Goal: Task Accomplishment & Management: Manage account settings

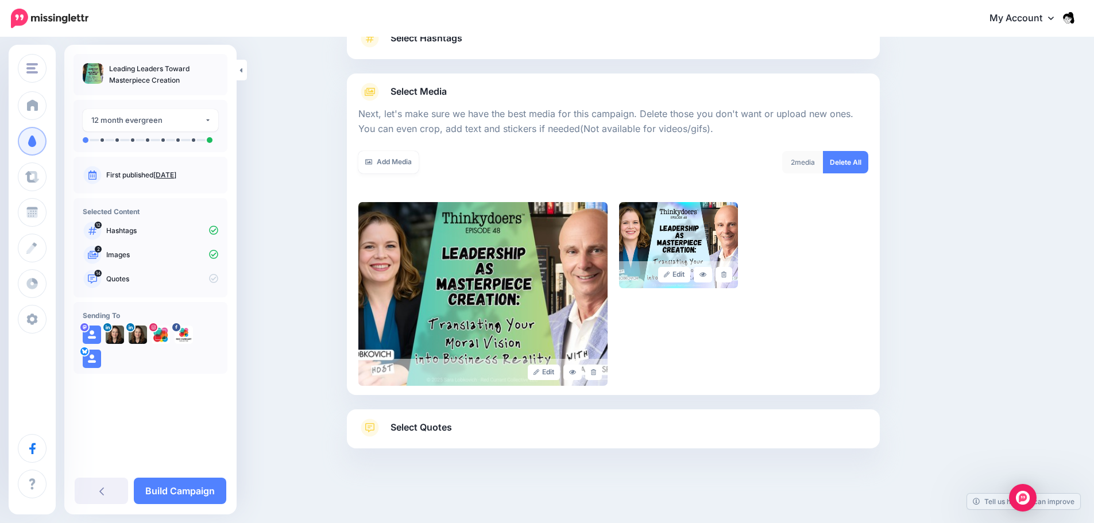
scroll to position [97, 0]
click at [848, 165] on link "Delete All" at bounding box center [845, 162] width 45 height 22
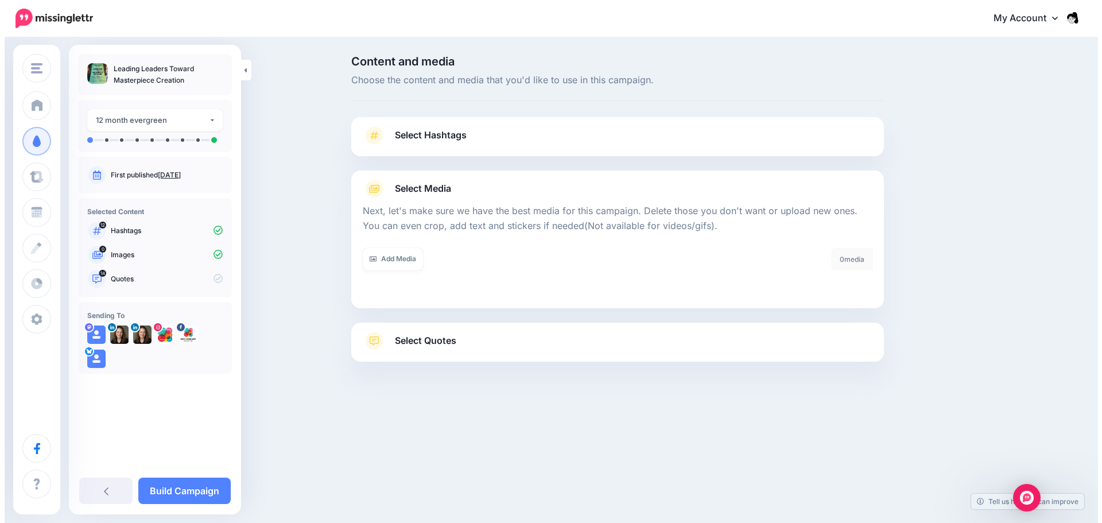
scroll to position [0, 0]
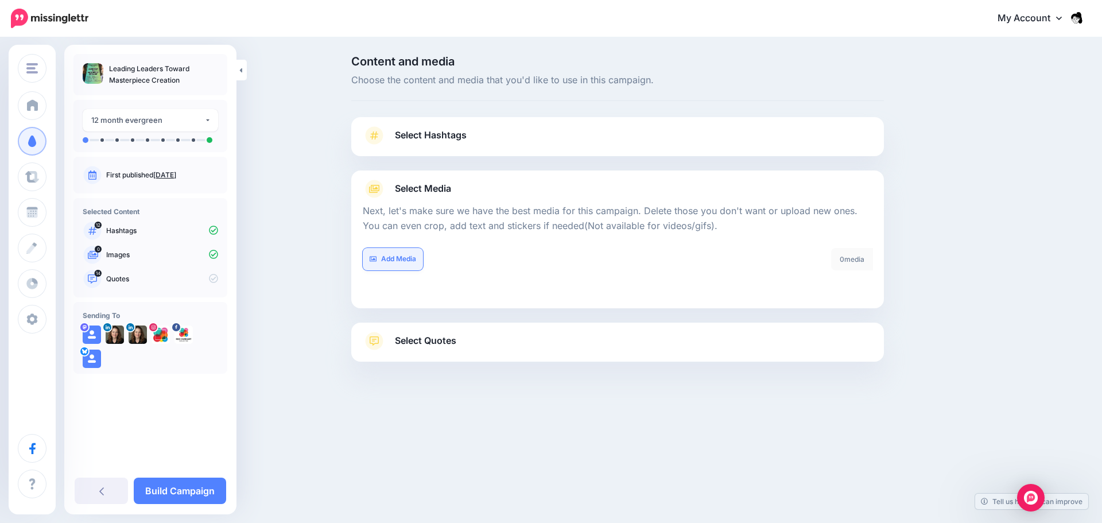
click at [394, 259] on link "Add Media" at bounding box center [393, 259] width 60 height 22
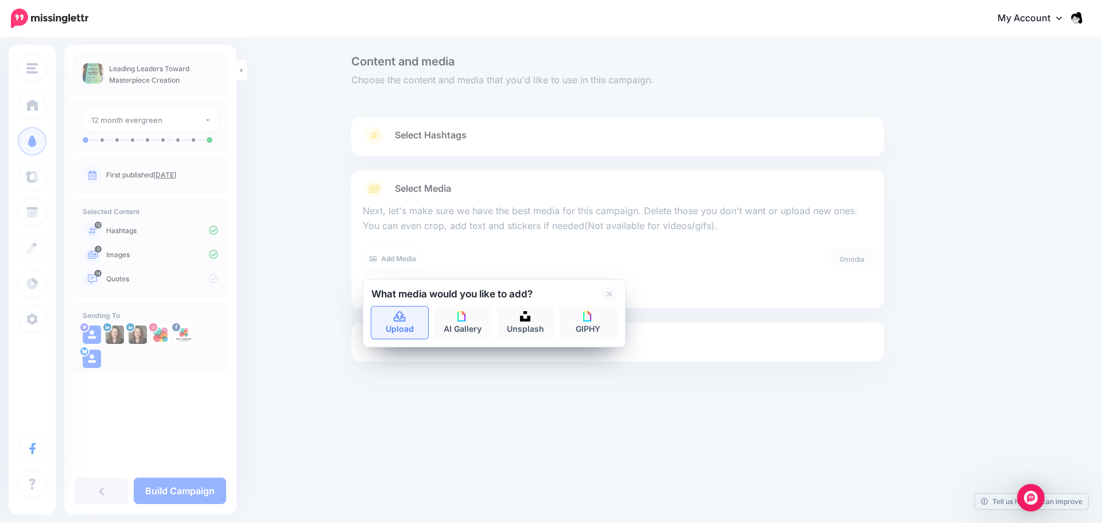
click at [418, 322] on link "Upload" at bounding box center [399, 323] width 57 height 32
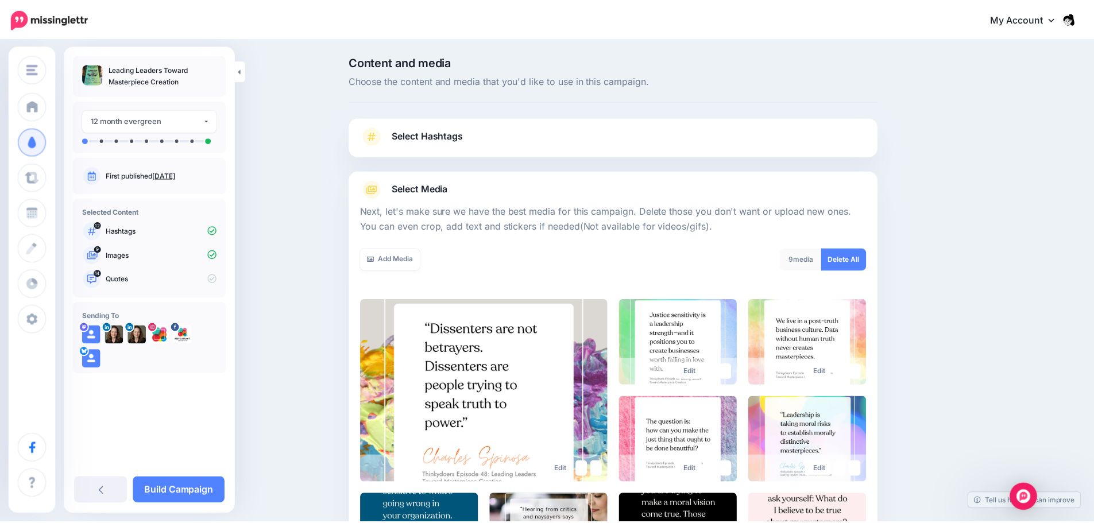
scroll to position [195, 0]
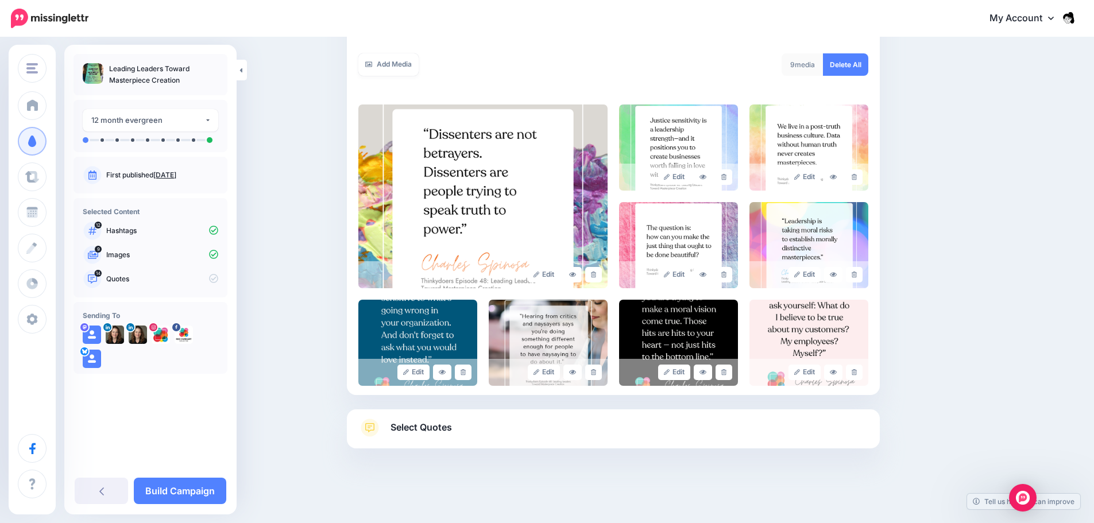
click at [428, 424] on span "Select Quotes" at bounding box center [420, 427] width 61 height 15
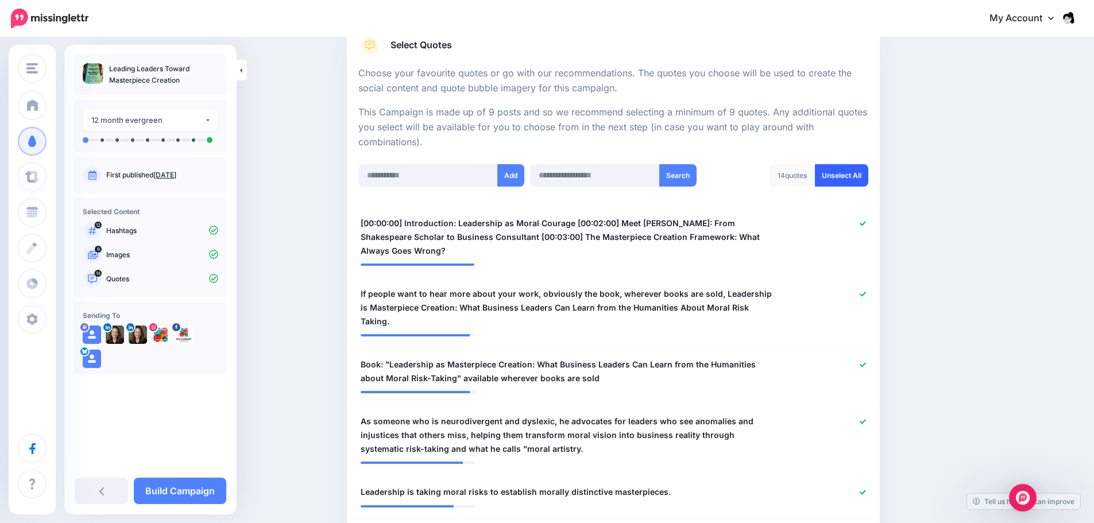
click at [833, 169] on link "Unselect All" at bounding box center [841, 175] width 53 height 22
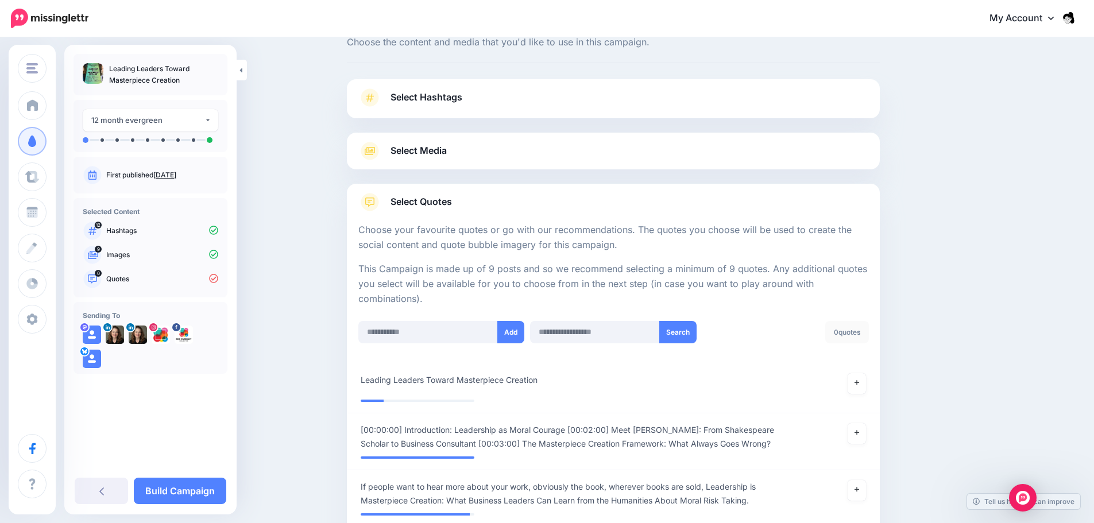
scroll to position [115, 0]
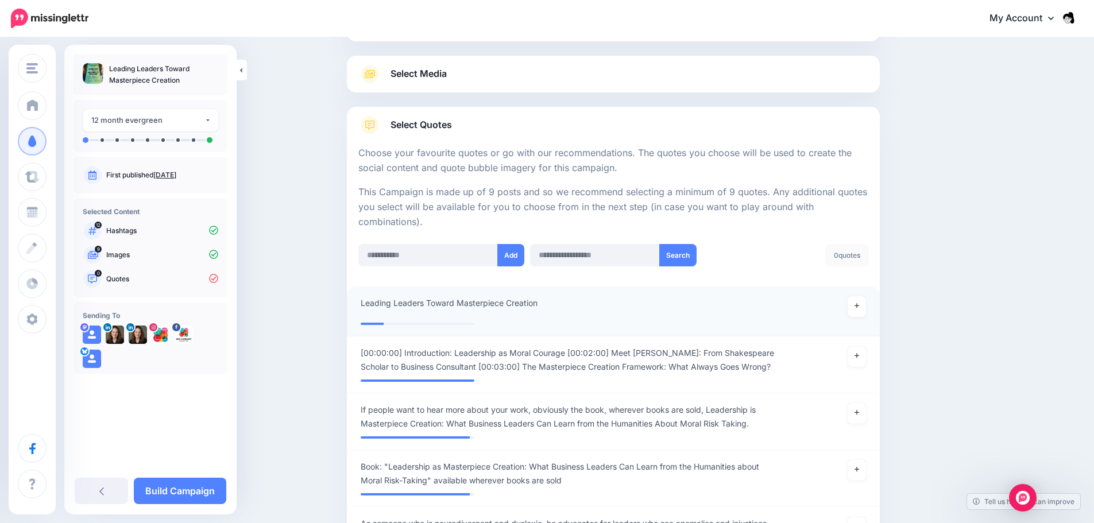
click at [794, 293] on li "**********" at bounding box center [613, 311] width 533 height 50
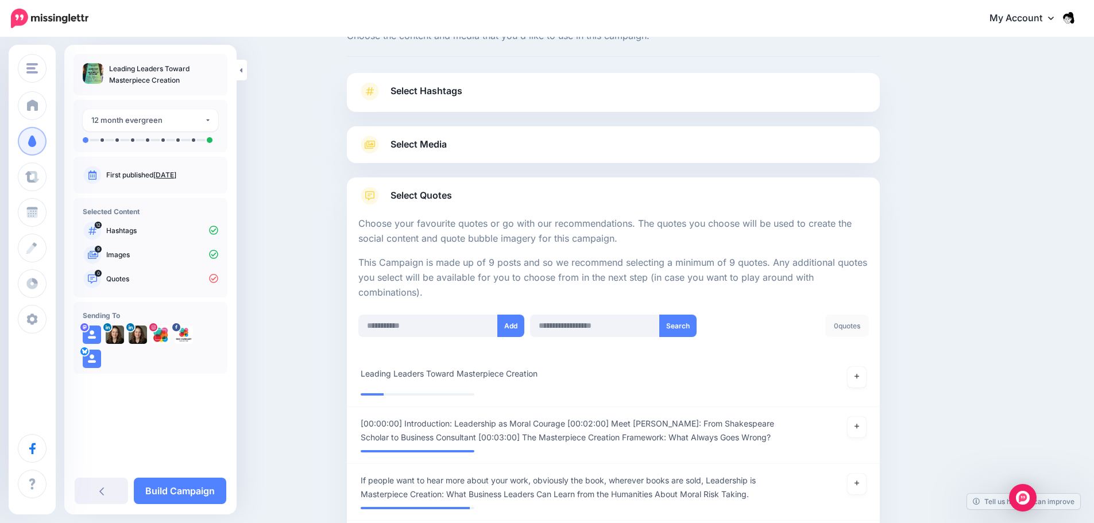
scroll to position [0, 0]
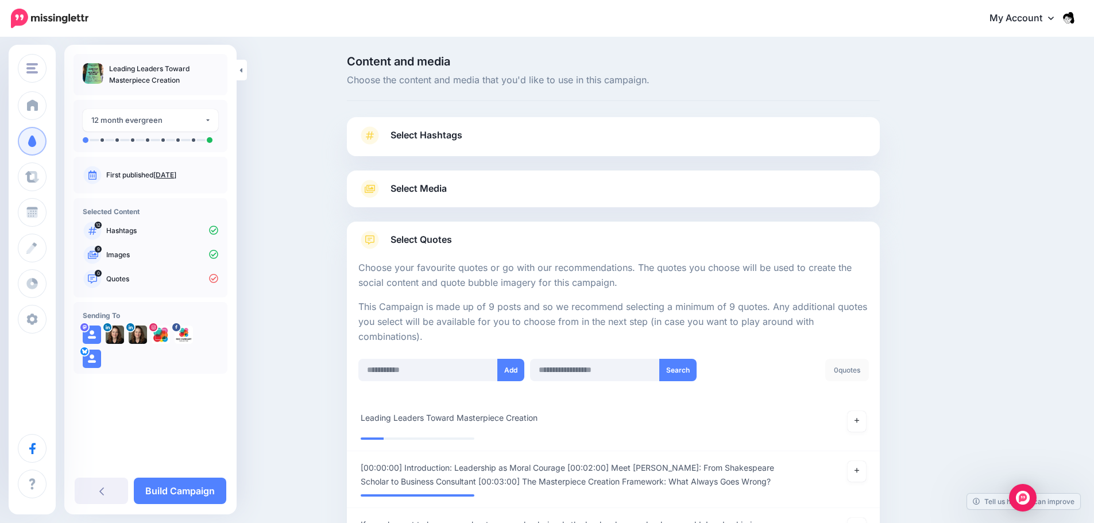
click at [516, 180] on link "Select Media" at bounding box center [613, 189] width 510 height 18
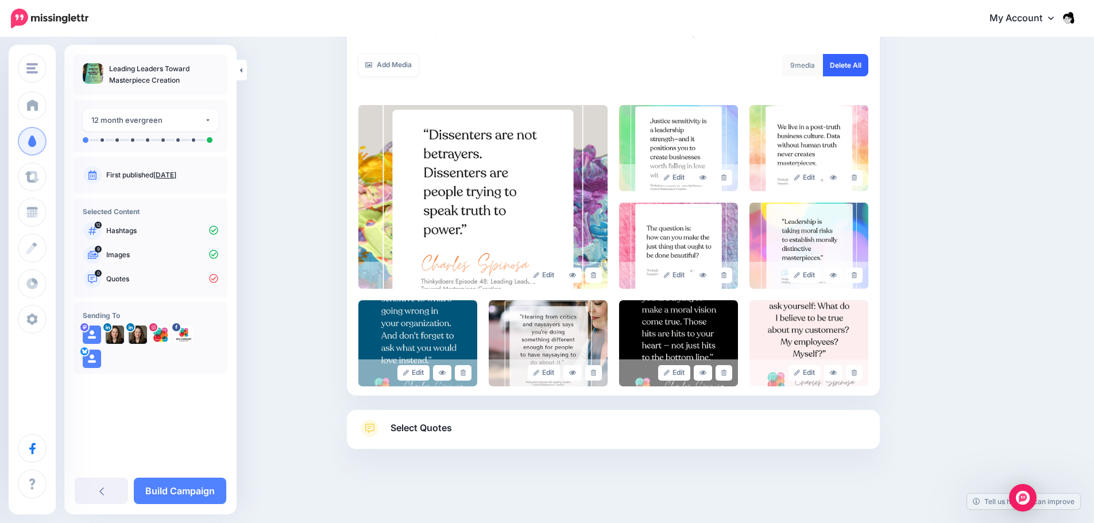
scroll to position [195, 0]
click at [754, 419] on link "Select Quotes" at bounding box center [613, 433] width 510 height 30
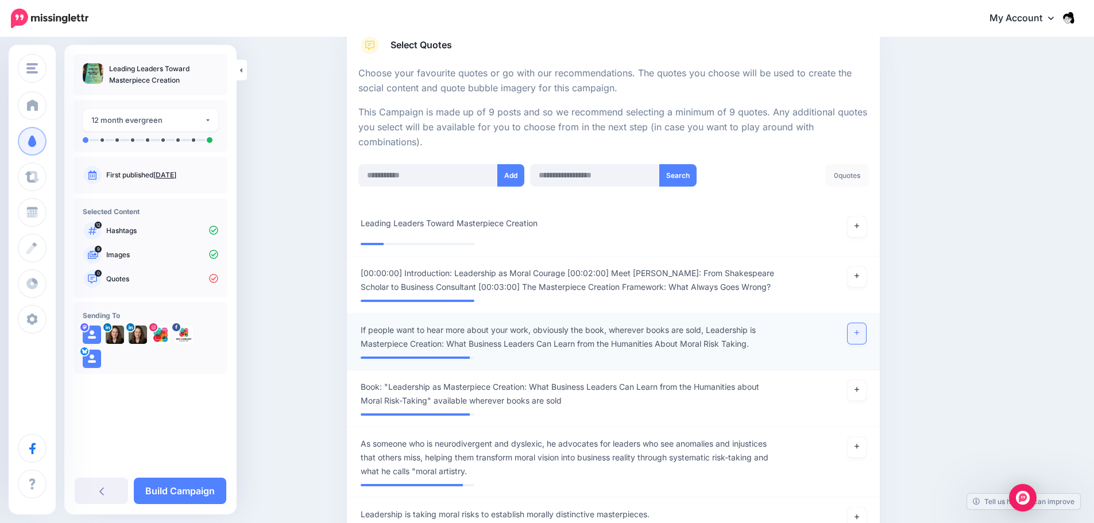
click at [859, 335] on icon at bounding box center [856, 333] width 5 height 6
click at [859, 392] on icon at bounding box center [856, 389] width 5 height 6
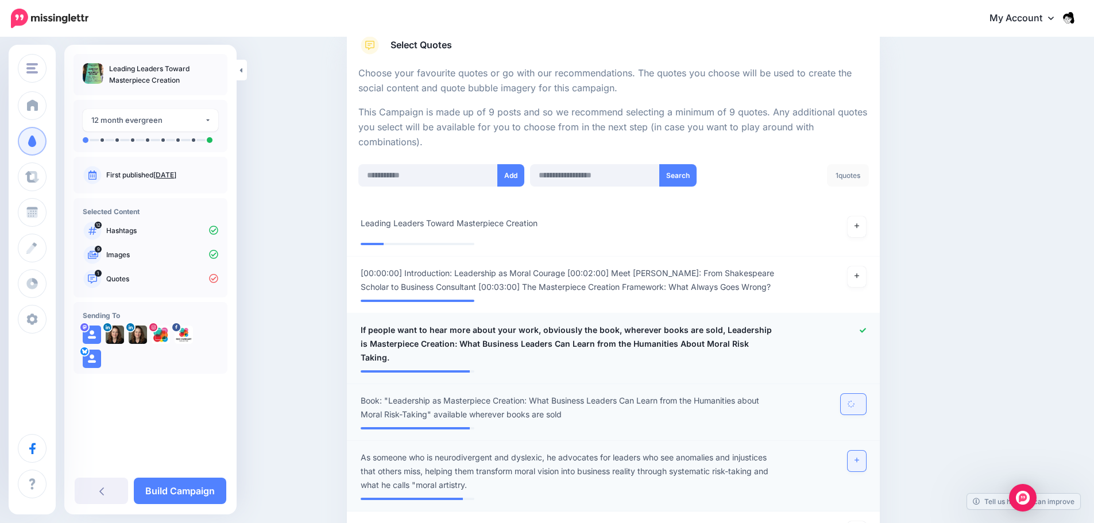
click at [856, 451] on link at bounding box center [856, 461] width 18 height 21
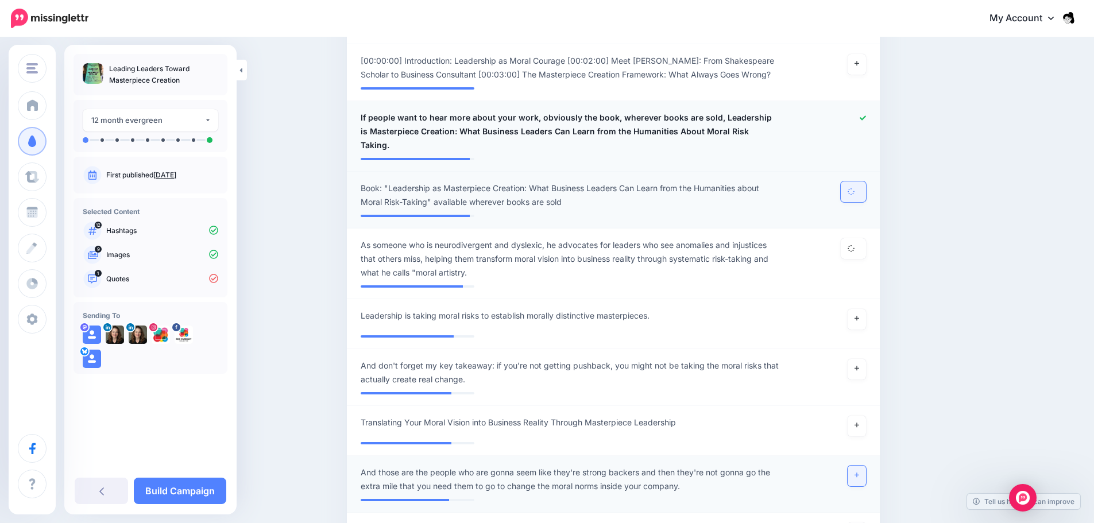
scroll to position [424, 0]
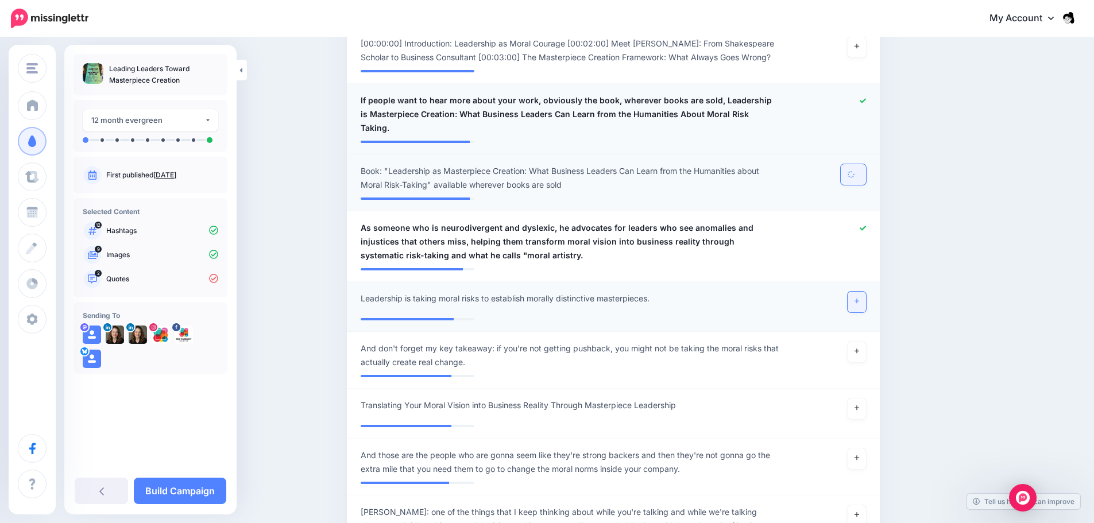
click at [865, 292] on link at bounding box center [856, 302] width 18 height 21
click at [864, 342] on link at bounding box center [856, 352] width 18 height 21
click at [858, 398] on link at bounding box center [856, 408] width 18 height 21
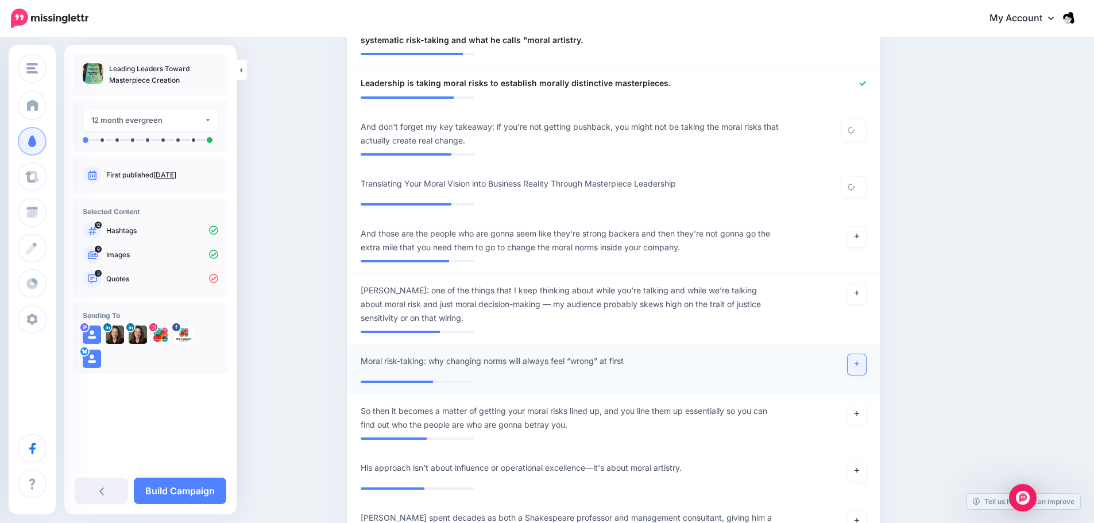
scroll to position [654, 0]
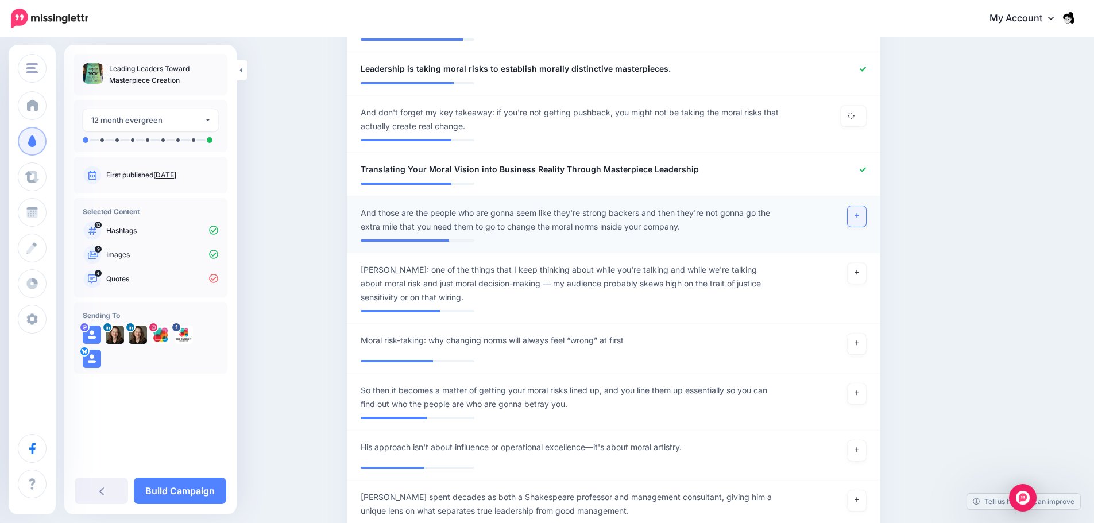
click at [859, 212] on icon at bounding box center [856, 215] width 5 height 6
click at [853, 263] on link at bounding box center [856, 273] width 18 height 21
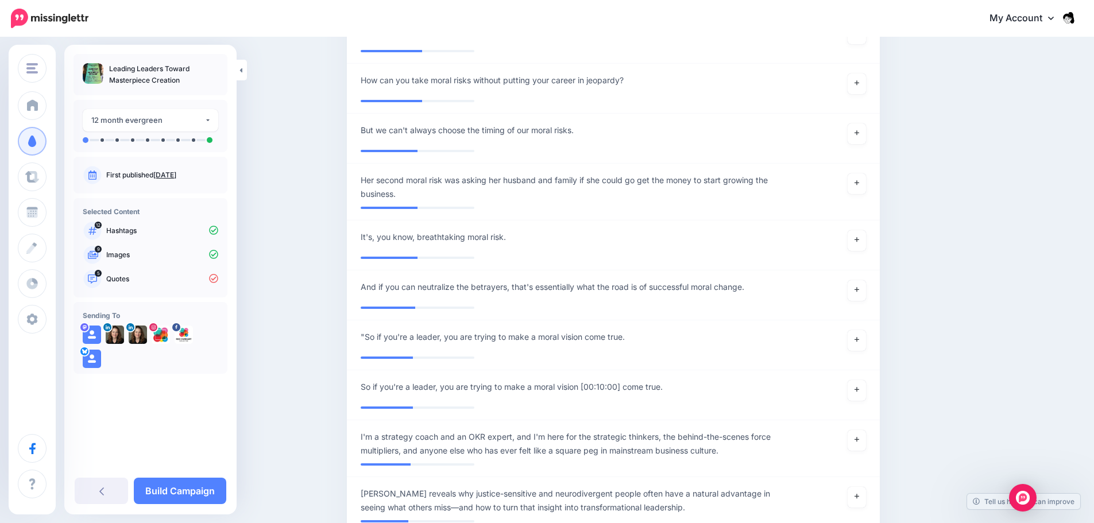
scroll to position [1400, 0]
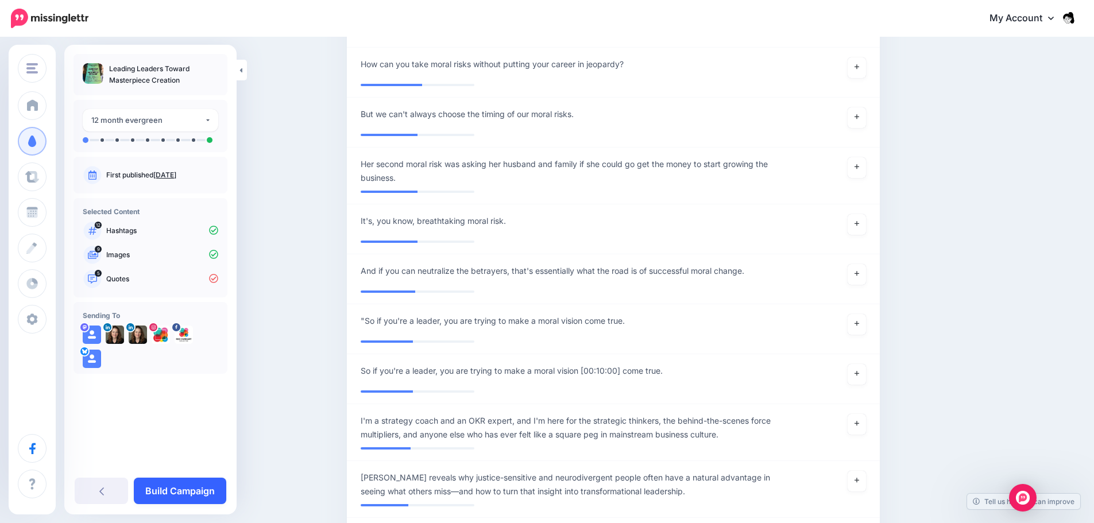
click at [216, 495] on link "Build Campaign" at bounding box center [180, 491] width 92 height 26
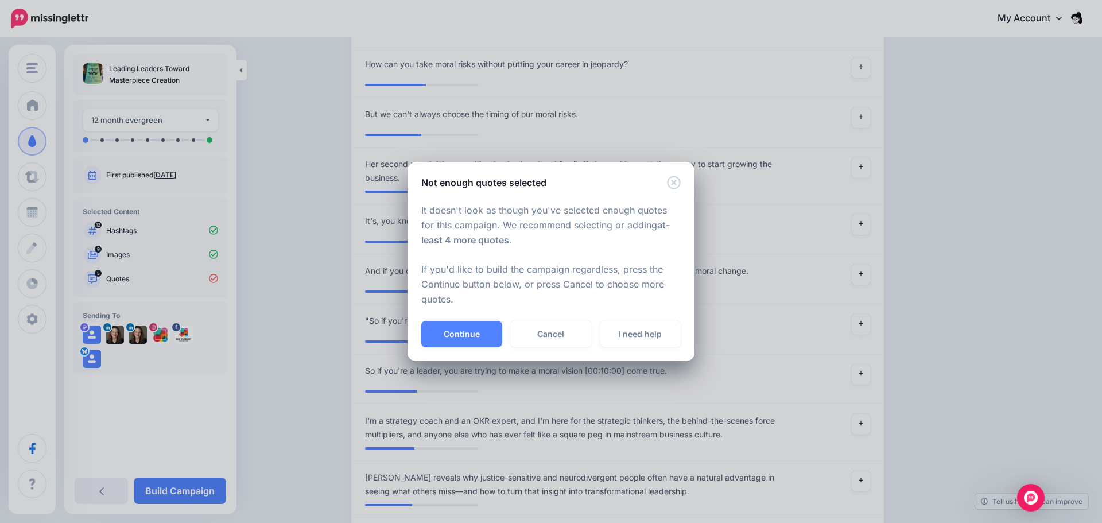
drag, startPoint x: 494, startPoint y: 343, endPoint x: 943, endPoint y: 441, distance: 459.6
click at [890, 442] on div "Not enough quotes selected It doesn't look as though you've selected enough quo…" at bounding box center [551, 261] width 1102 height 523
click at [489, 339] on button "Continue" at bounding box center [461, 334] width 81 height 26
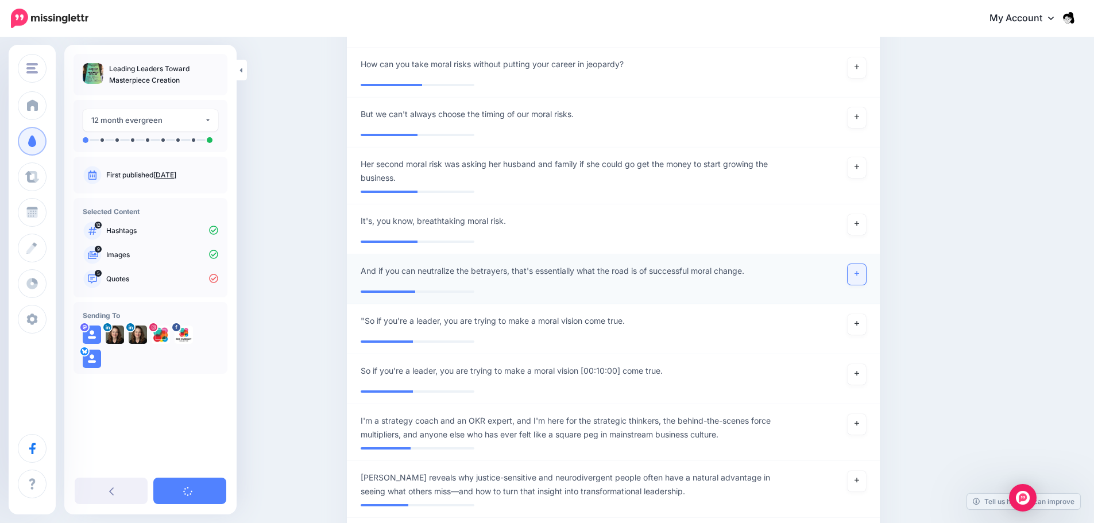
click at [859, 270] on icon at bounding box center [856, 273] width 5 height 6
click at [856, 216] on link at bounding box center [856, 224] width 18 height 21
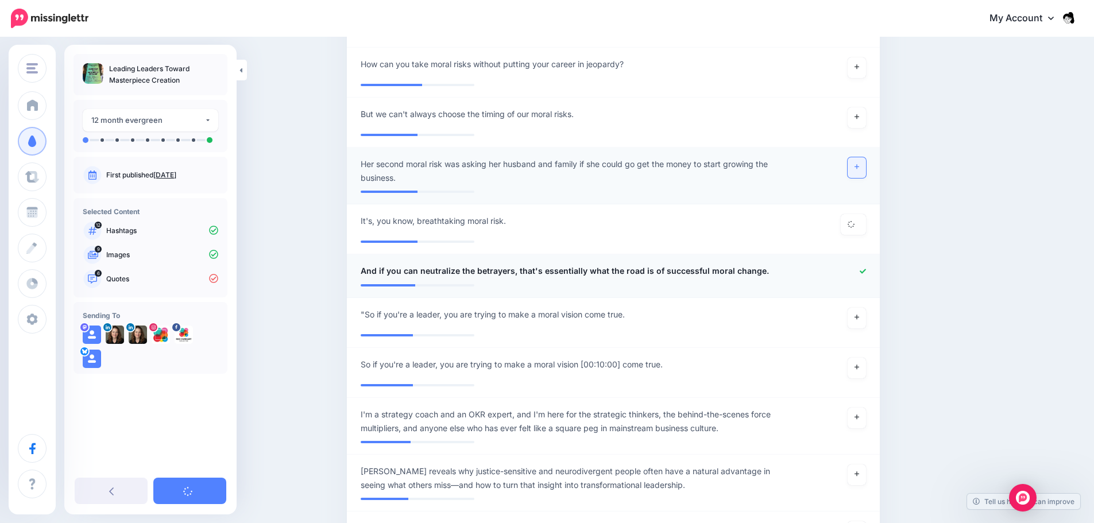
click at [862, 157] on link at bounding box center [856, 167] width 18 height 21
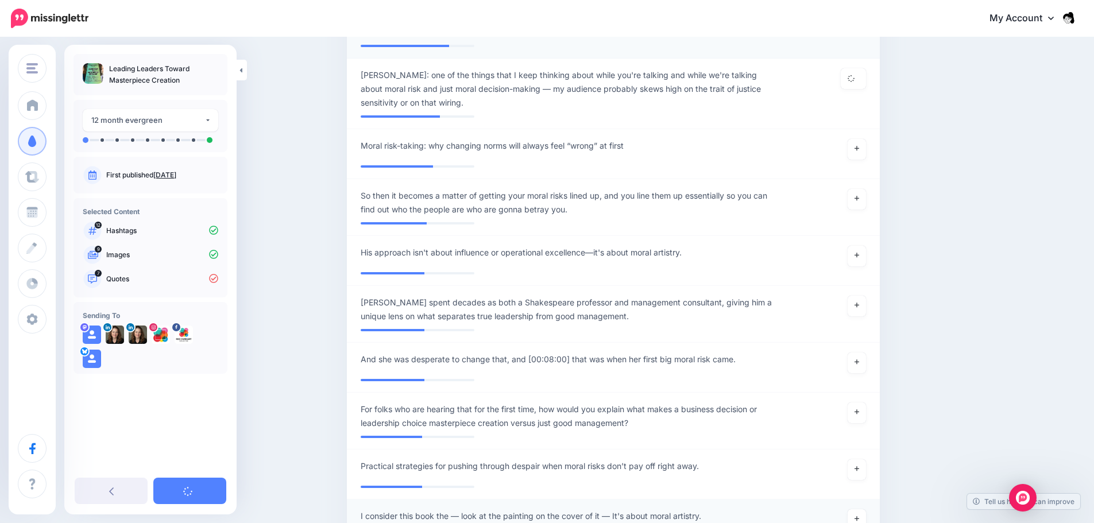
scroll to position [654, 0]
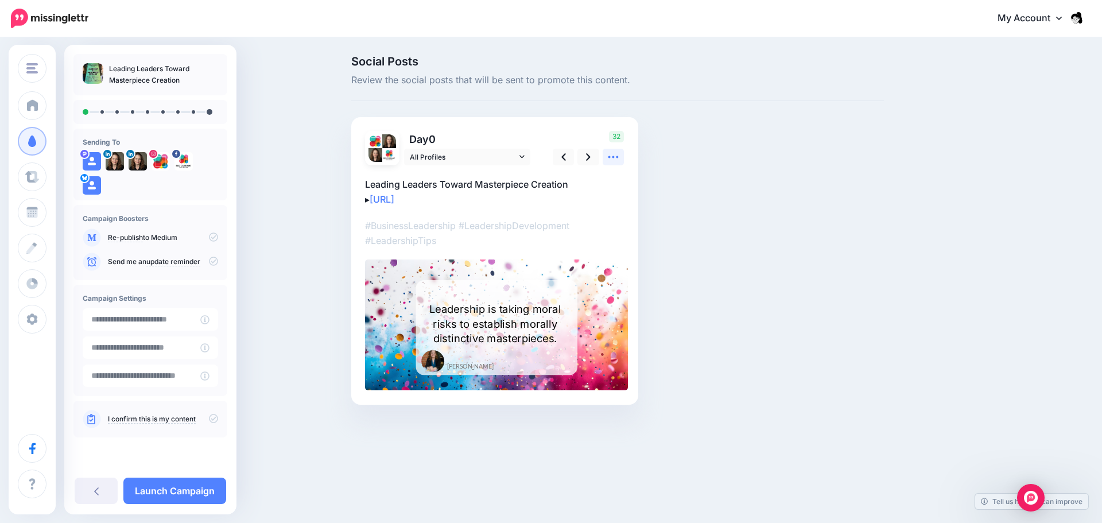
click at [615, 154] on icon at bounding box center [613, 157] width 12 height 12
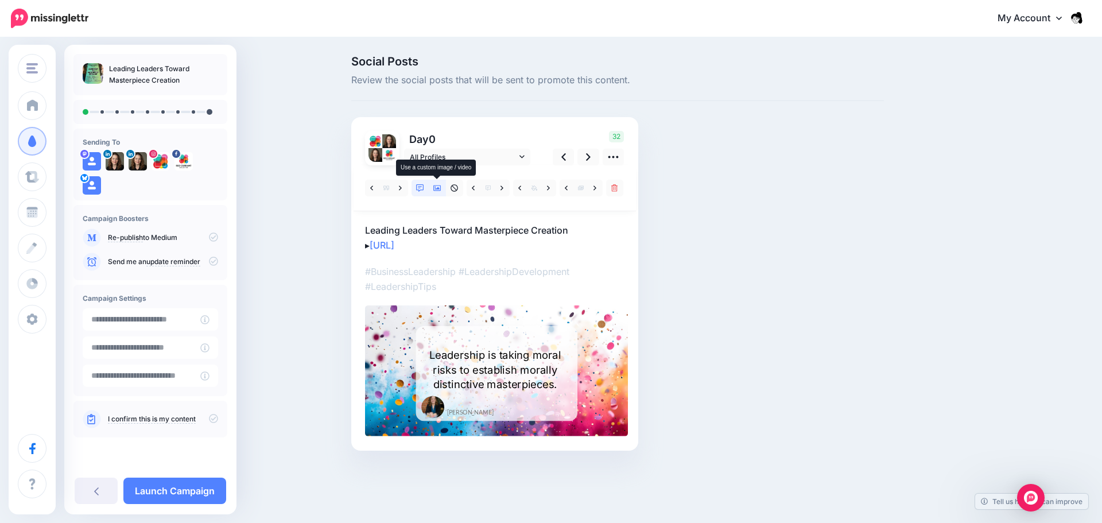
click at [435, 188] on icon at bounding box center [437, 188] width 8 height 8
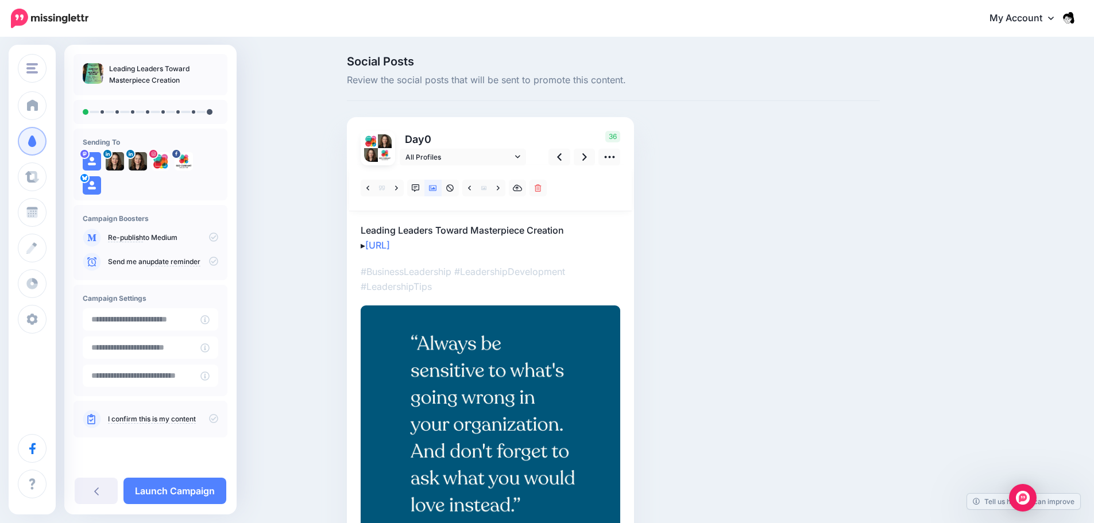
click at [365, 228] on p "Leading Leaders Toward Masterpiece Creation ▸ https://lttr.ai/AiHb8" at bounding box center [490, 238] width 259 height 30
click at [366, 230] on textarea "**********" at bounding box center [490, 238] width 259 height 30
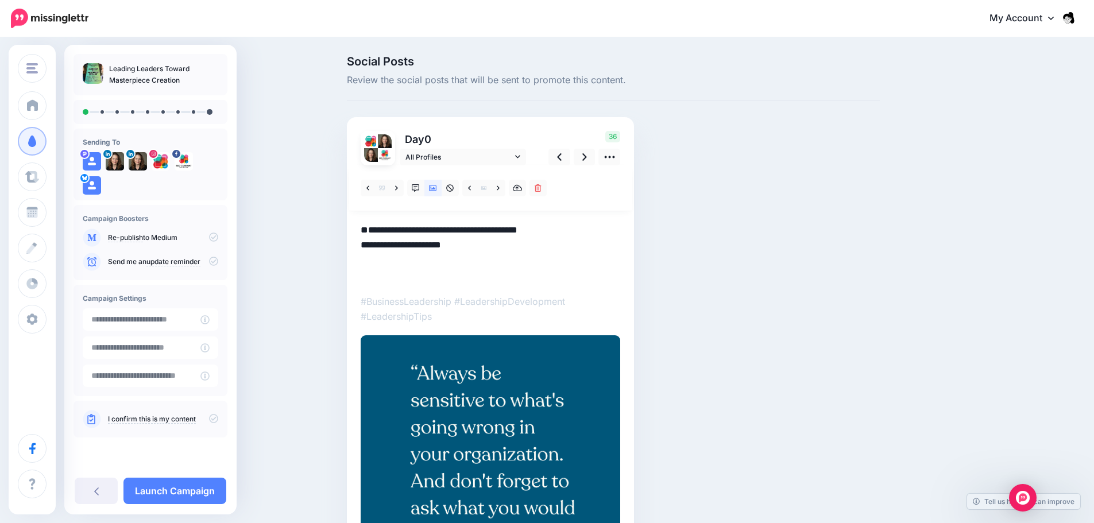
paste textarea "**********"
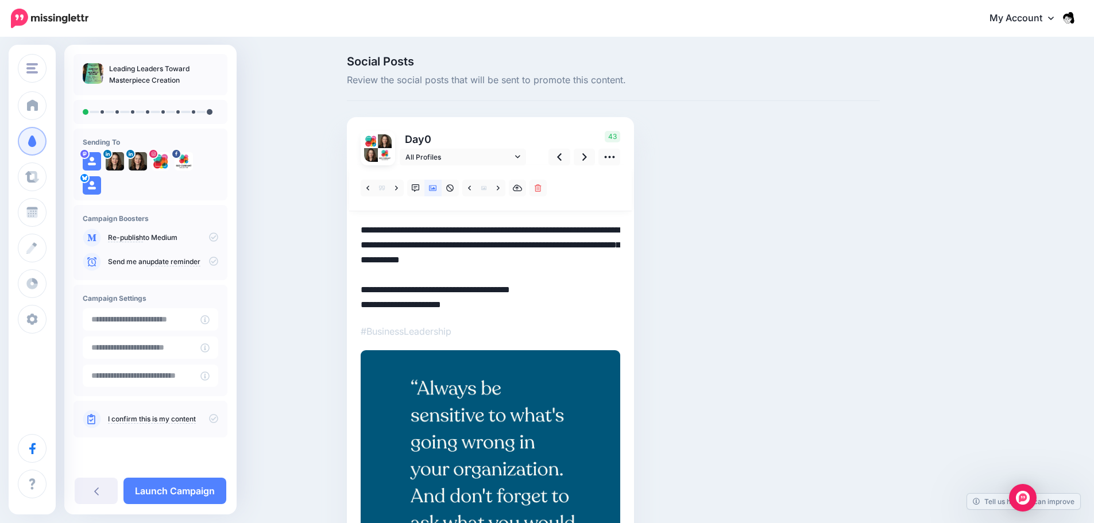
click at [409, 241] on textarea "**********" at bounding box center [490, 268] width 259 height 90
click at [595, 160] on link at bounding box center [584, 157] width 22 height 17
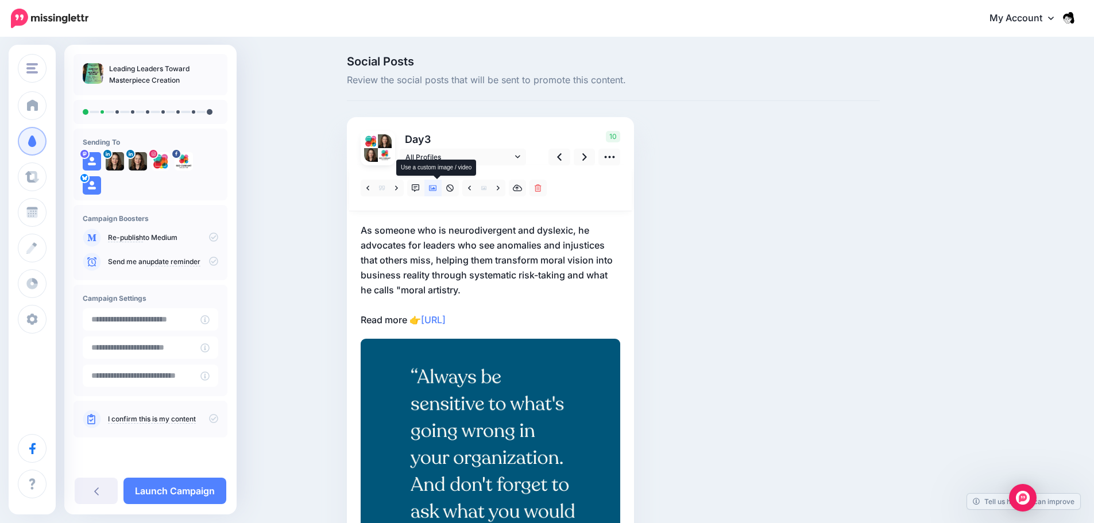
click at [433, 189] on icon at bounding box center [433, 188] width 8 height 8
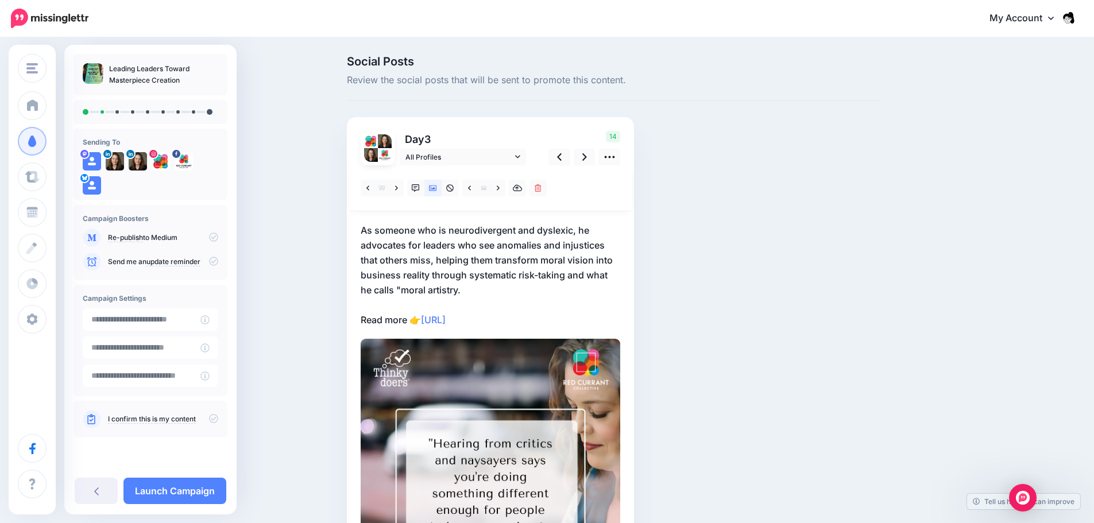
click at [476, 292] on p "As someone who is neurodivergent and dyslexic, he advocates for leaders who see…" at bounding box center [490, 275] width 259 height 104
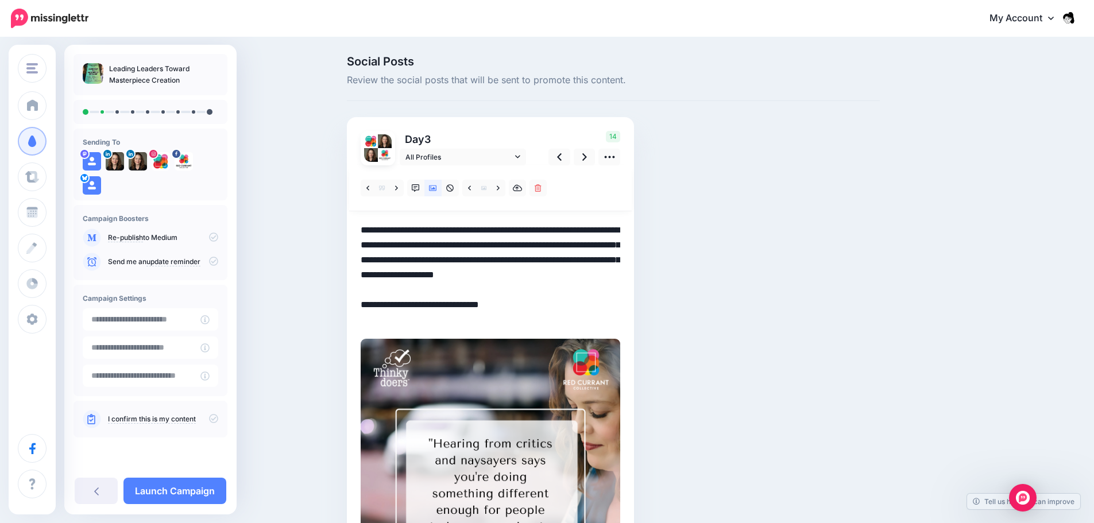
drag, startPoint x: 478, startPoint y: 290, endPoint x: 339, endPoint y: 223, distance: 154.8
click at [339, 223] on div "Social Posts Review the social posts that will be sent to promote this content.…" at bounding box center [547, 383] width 1094 height 690
paste textarea
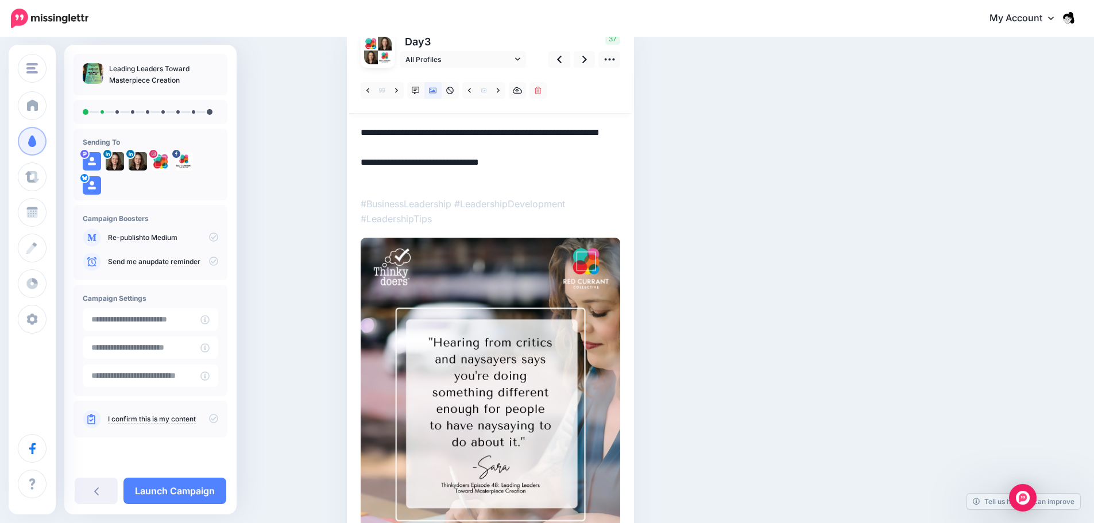
scroll to position [115, 0]
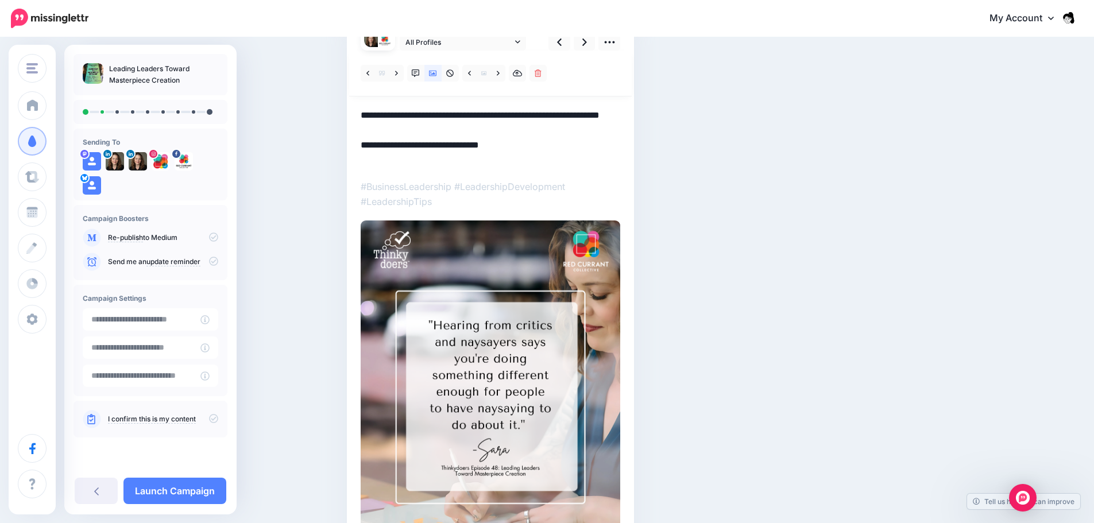
click at [526, 197] on p "#BusinessLeadership #LeadershipDevelopment #LeadershipTips" at bounding box center [490, 194] width 259 height 30
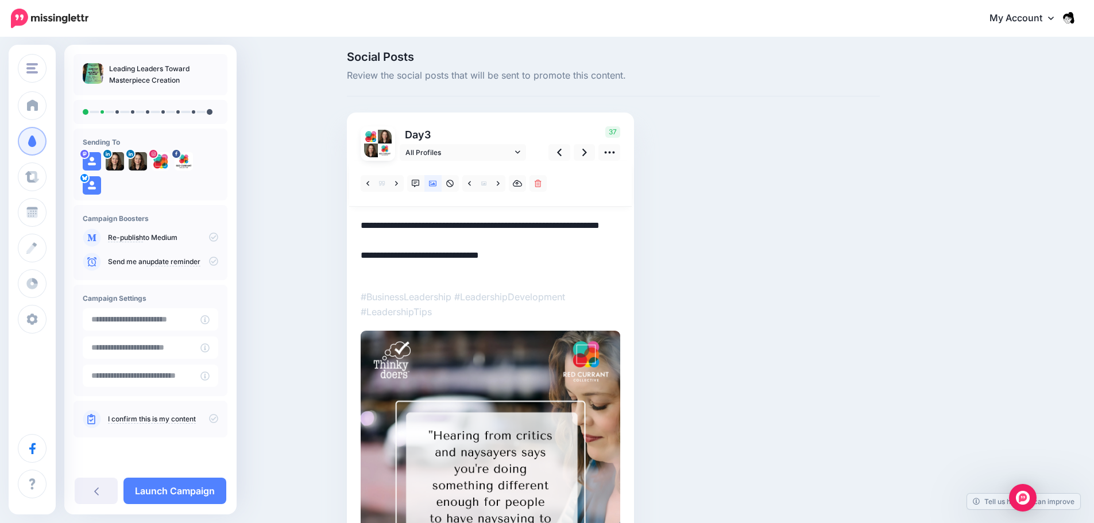
scroll to position [0, 0]
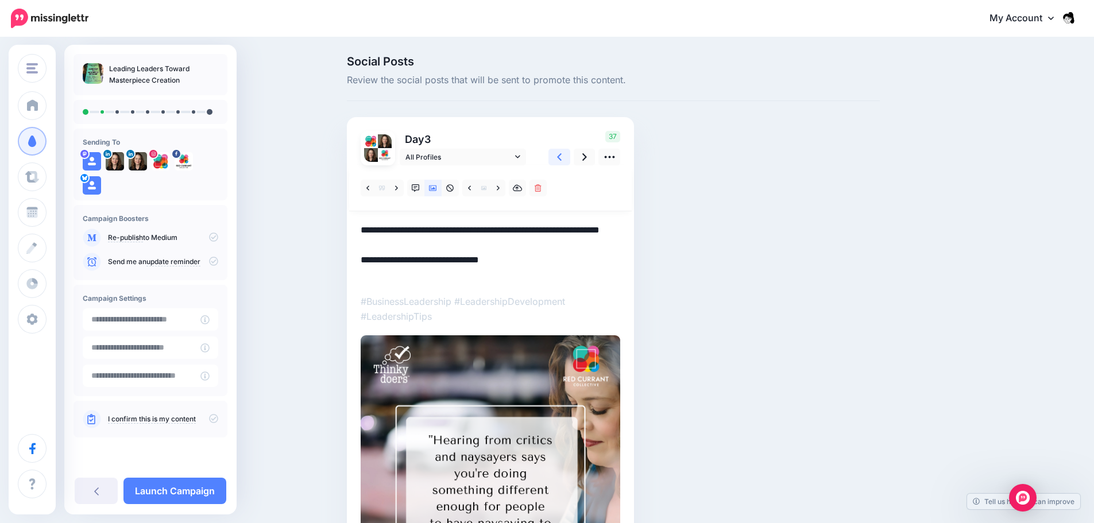
click at [570, 154] on link at bounding box center [559, 157] width 22 height 17
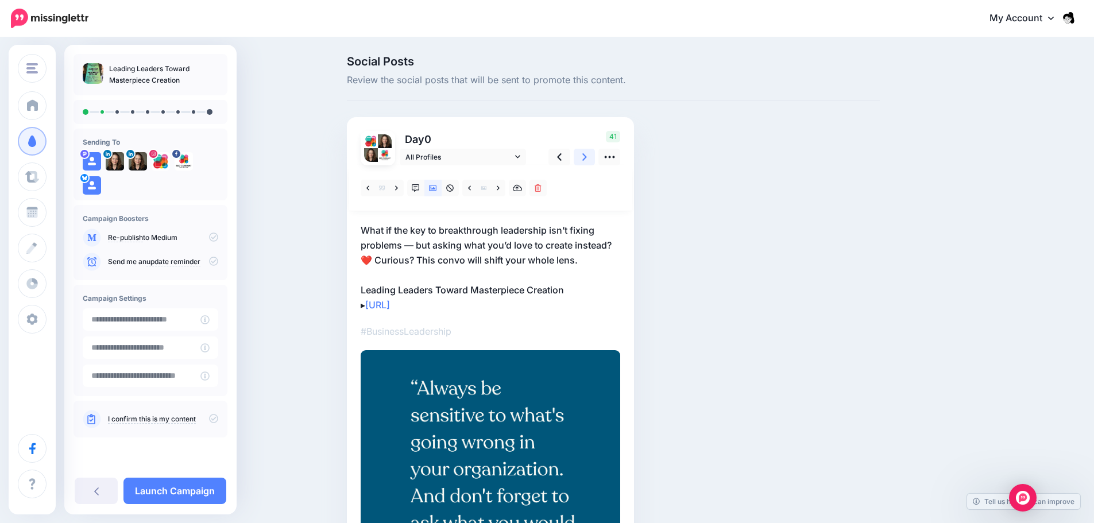
click at [584, 160] on link at bounding box center [584, 157] width 22 height 17
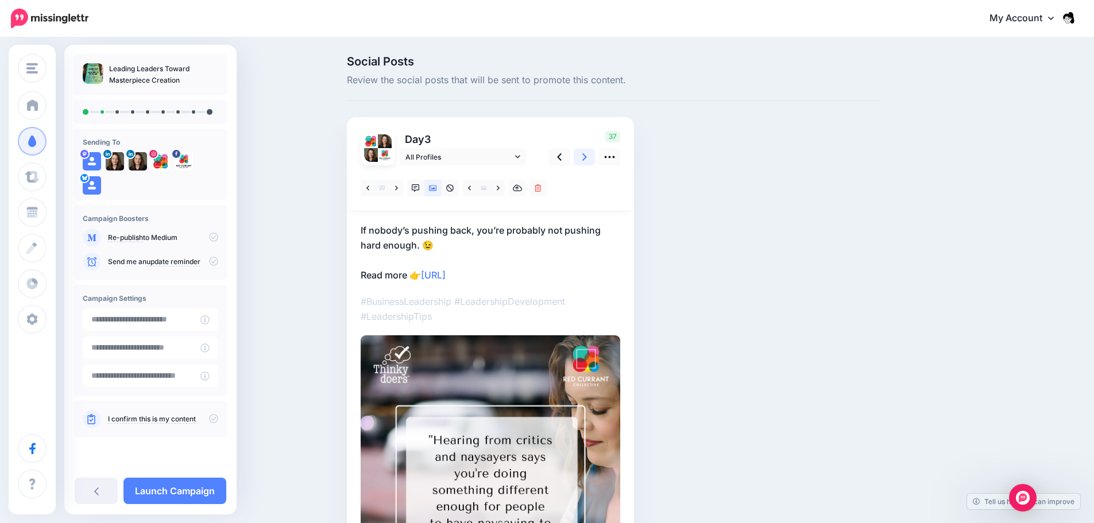
click at [584, 157] on link at bounding box center [584, 157] width 22 height 17
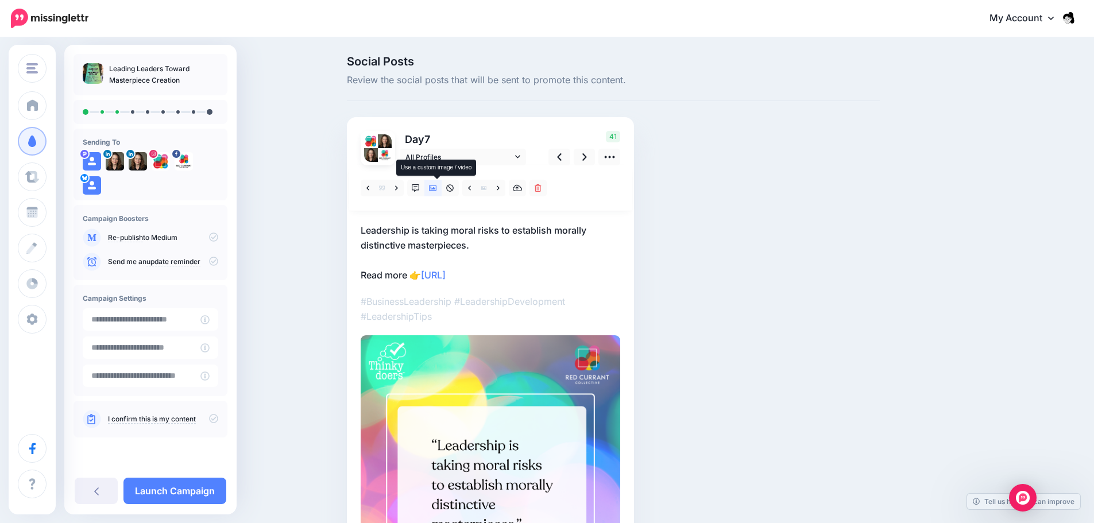
click at [432, 185] on link at bounding box center [432, 188] width 17 height 17
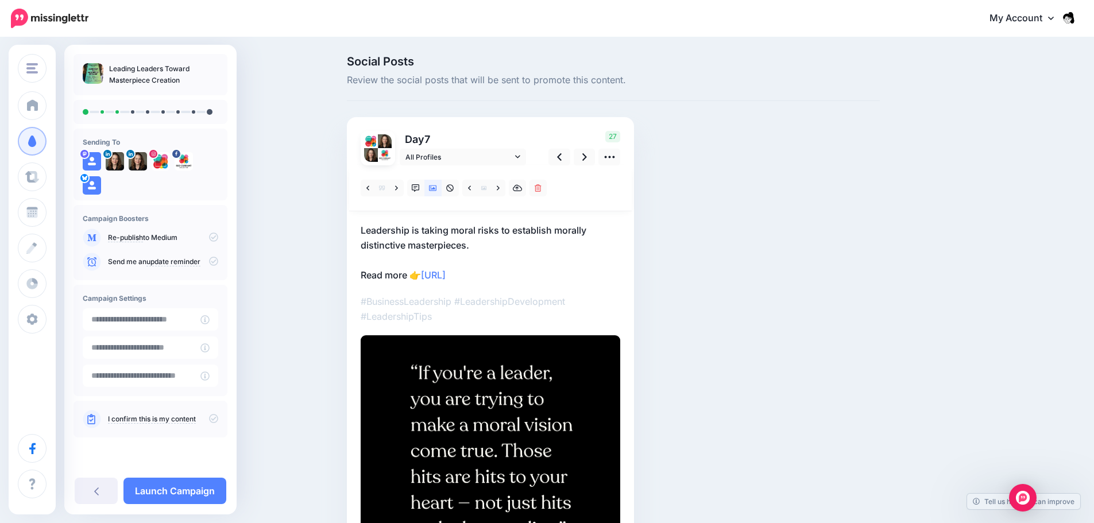
click at [487, 256] on p "Leadership is taking moral risks to establish morally distinctive masterpieces.…" at bounding box center [490, 253] width 259 height 60
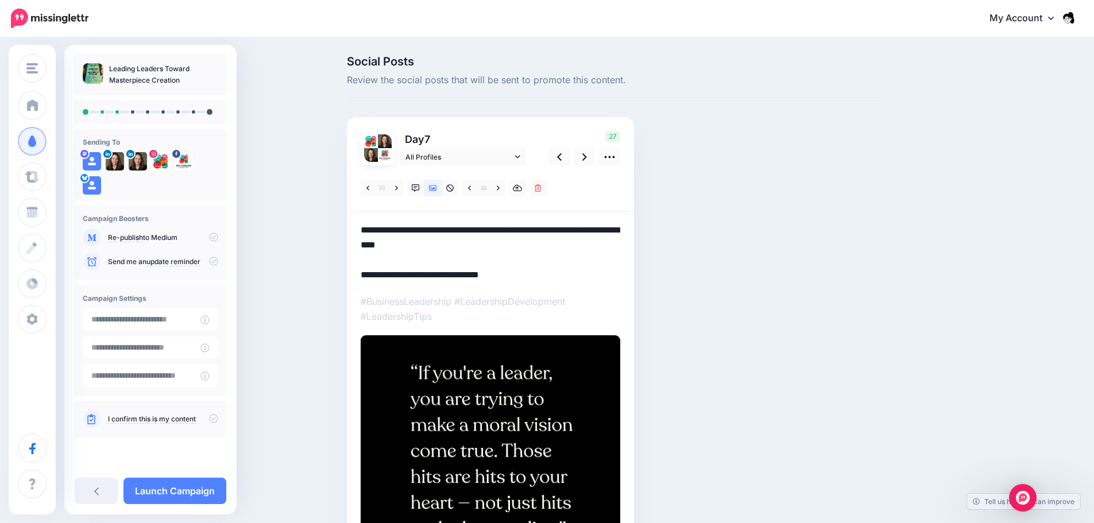
click at [489, 250] on textarea "**********" at bounding box center [490, 253] width 259 height 60
drag, startPoint x: 489, startPoint y: 250, endPoint x: 373, endPoint y: 231, distance: 117.4
click at [373, 231] on textarea "**********" at bounding box center [490, 253] width 259 height 60
paste textarea "**********"
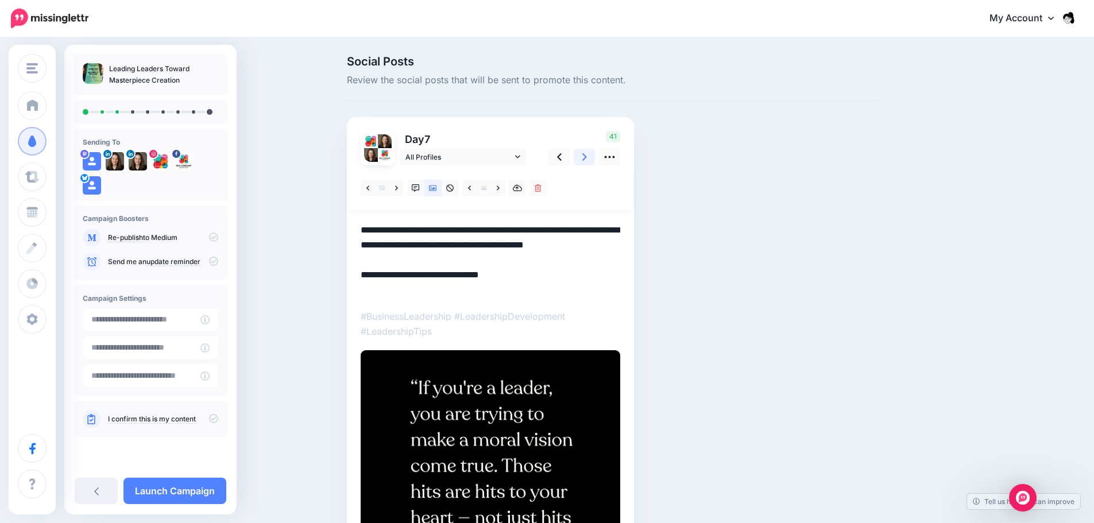
click at [587, 158] on icon at bounding box center [584, 156] width 5 height 7
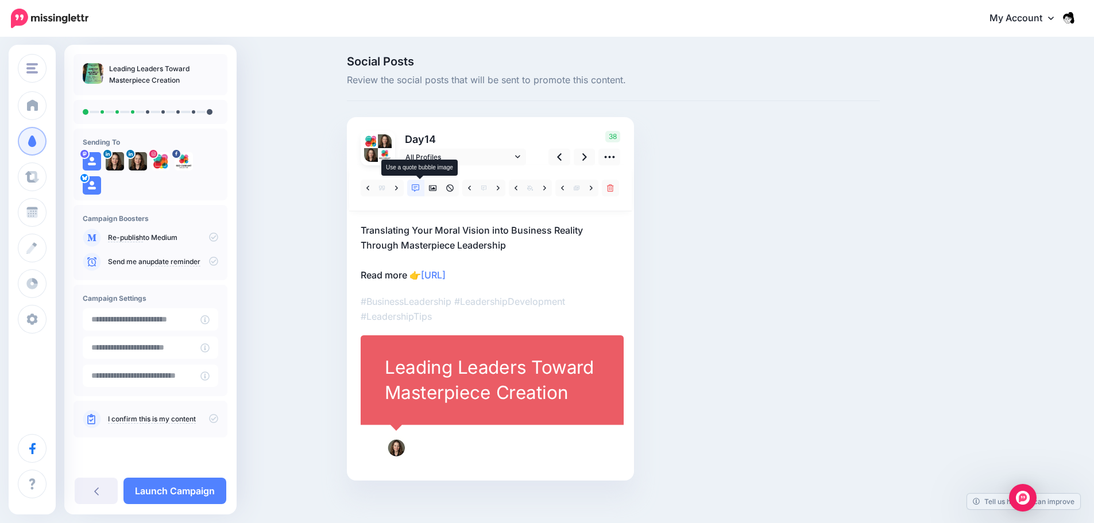
click at [417, 188] on icon at bounding box center [416, 188] width 8 height 8
click at [441, 189] on link at bounding box center [432, 188] width 17 height 17
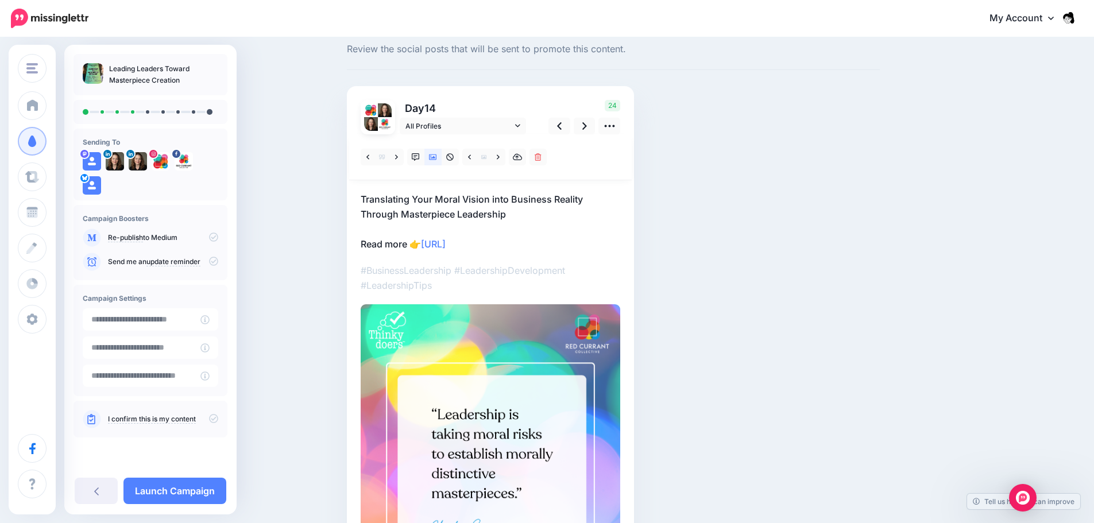
scroll to position [30, 0]
click at [529, 207] on p "Translating Your Moral Vision into Business Reality Through Masterpiece Leaders…" at bounding box center [490, 223] width 259 height 60
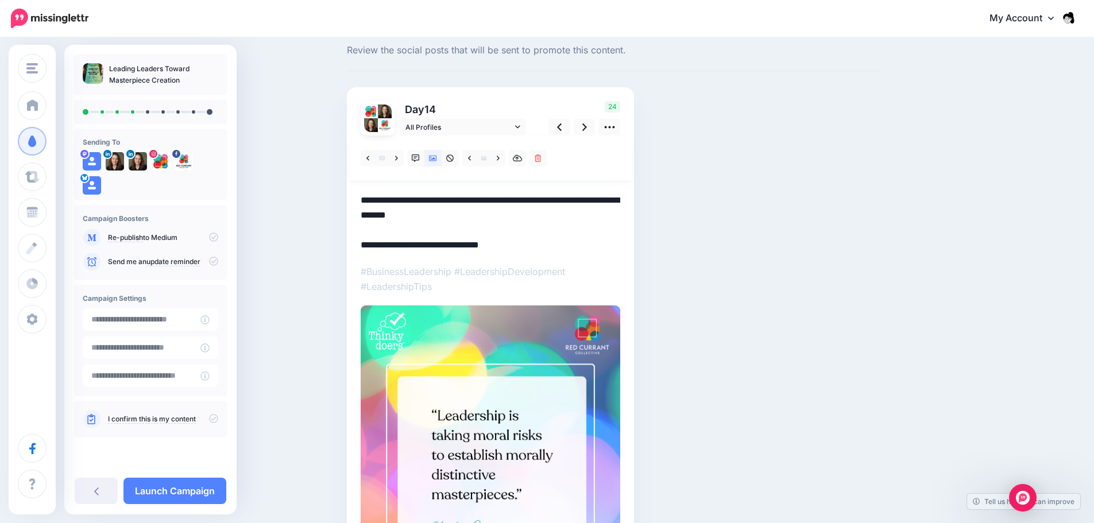
drag, startPoint x: 525, startPoint y: 213, endPoint x: 354, endPoint y: 206, distance: 171.8
click at [354, 206] on div "Day 14 All Profiles" at bounding box center [490, 365] width 287 height 556
paste textarea "**********"
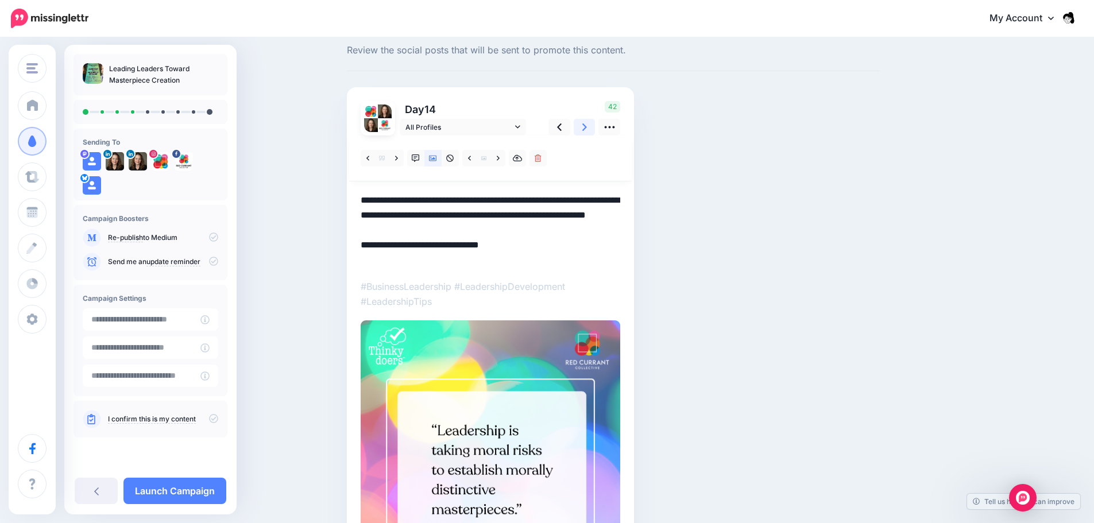
click at [592, 119] on link at bounding box center [584, 127] width 22 height 17
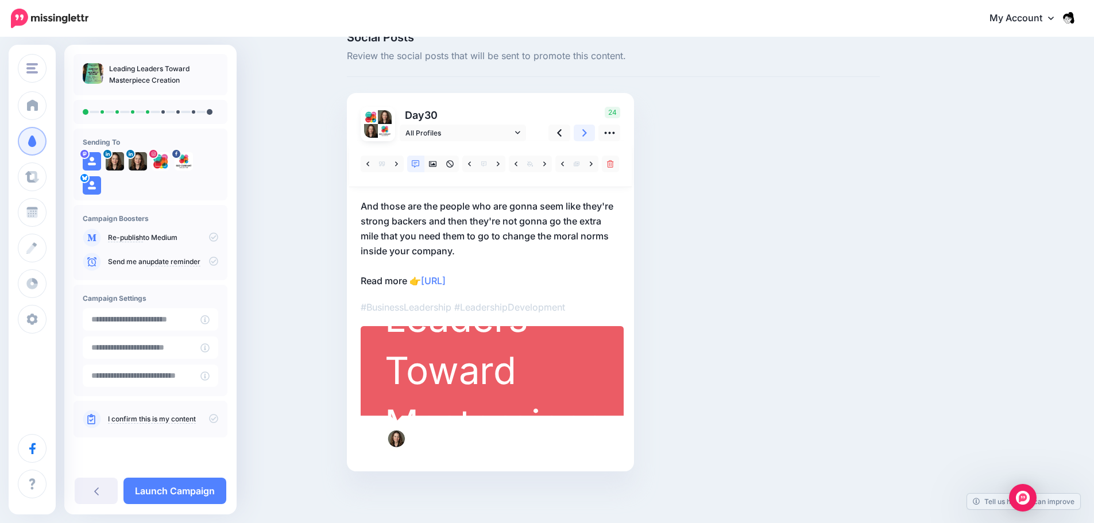
scroll to position [24, 0]
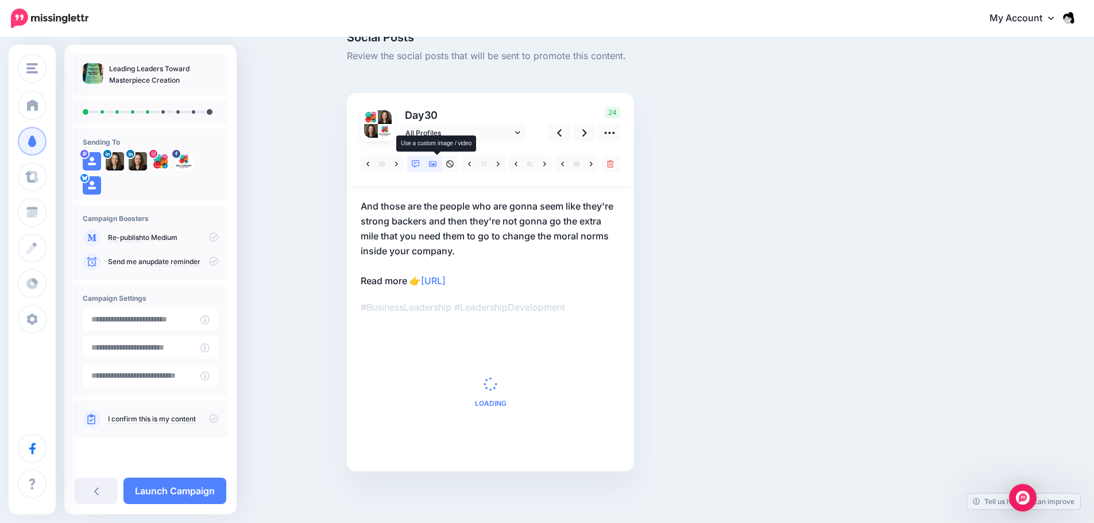
click at [436, 166] on icon at bounding box center [433, 164] width 8 height 8
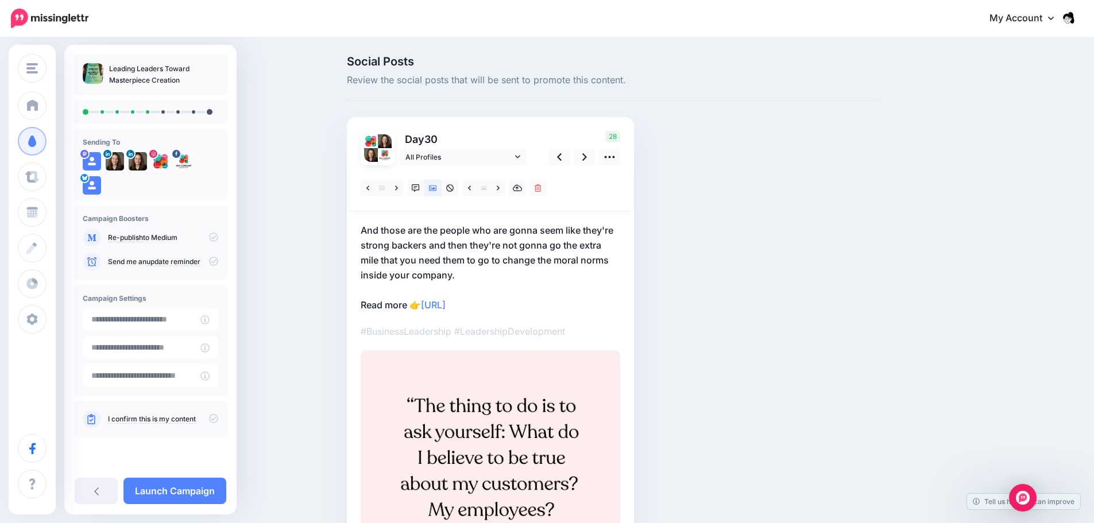
click at [423, 268] on p "And those are the people who are gonna seem like they're strong backers and the…" at bounding box center [490, 268] width 259 height 90
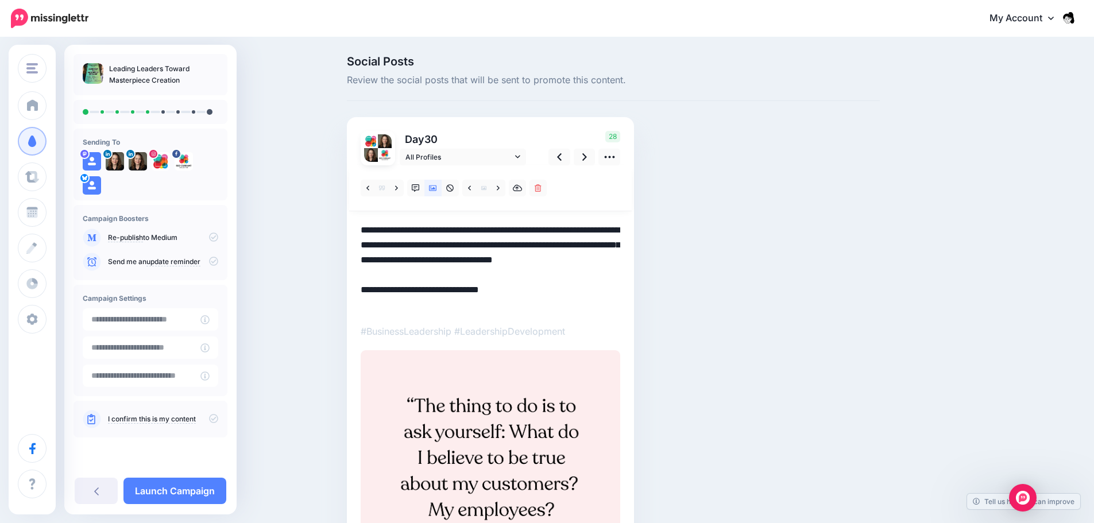
click at [423, 268] on textarea "**********" at bounding box center [490, 268] width 259 height 90
click at [472, 251] on textarea "**********" at bounding box center [490, 268] width 259 height 90
drag, startPoint x: 467, startPoint y: 270, endPoint x: 355, endPoint y: 228, distance: 119.9
click at [355, 228] on div "Day 30 All Profiles" at bounding box center [490, 402] width 287 height 571
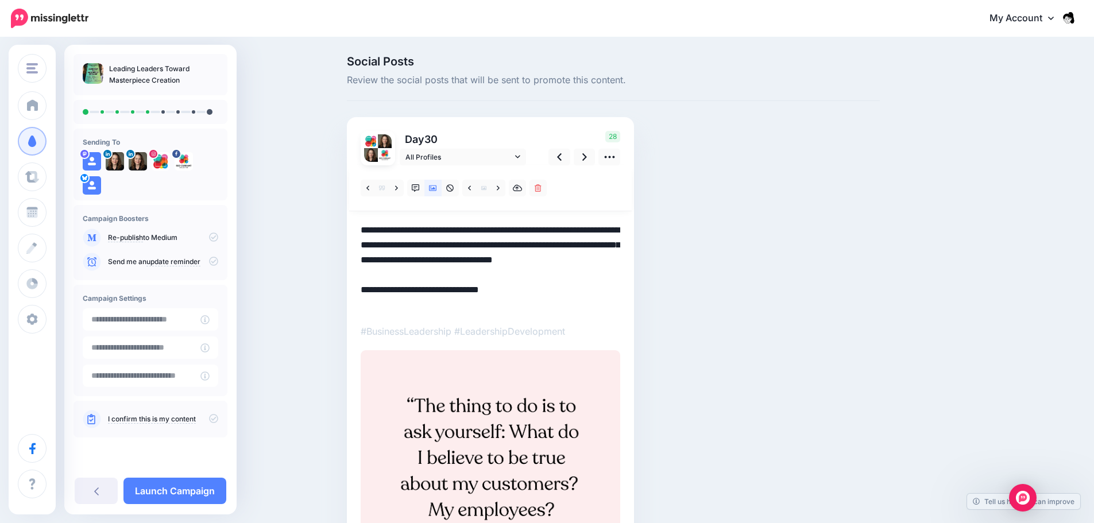
paste textarea
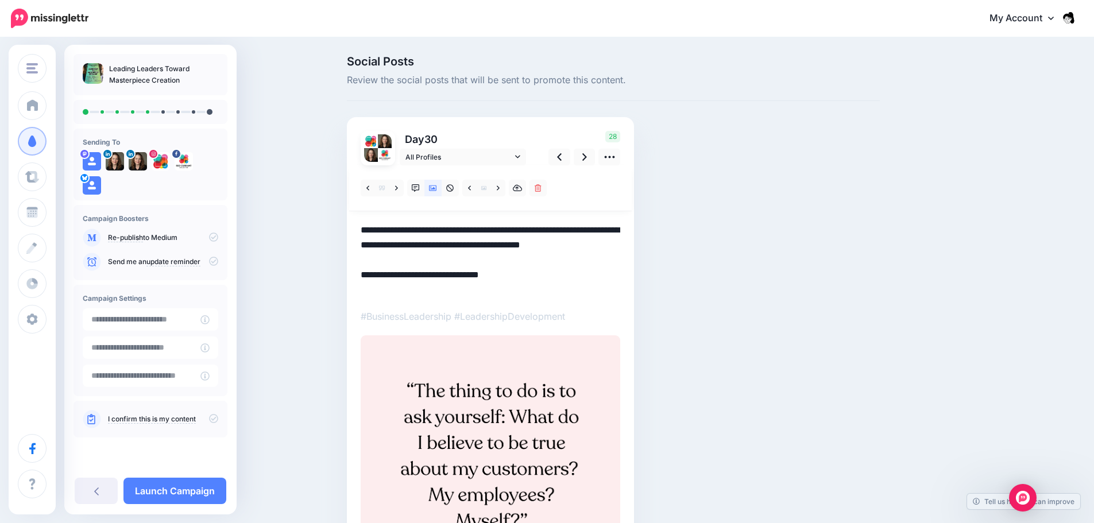
click at [609, 224] on textarea "**********" at bounding box center [490, 260] width 259 height 75
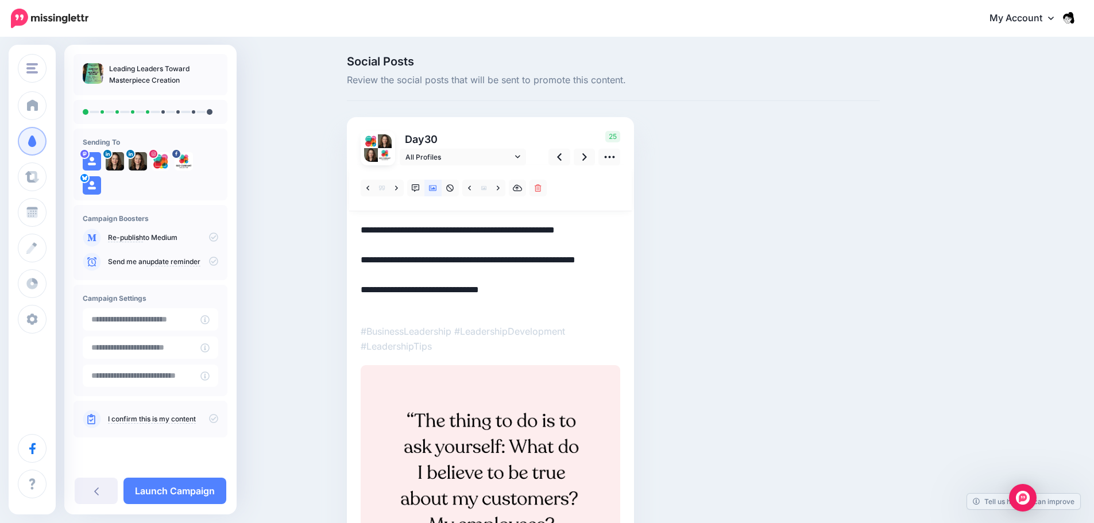
click at [548, 226] on textarea "**********" at bounding box center [490, 268] width 259 height 90
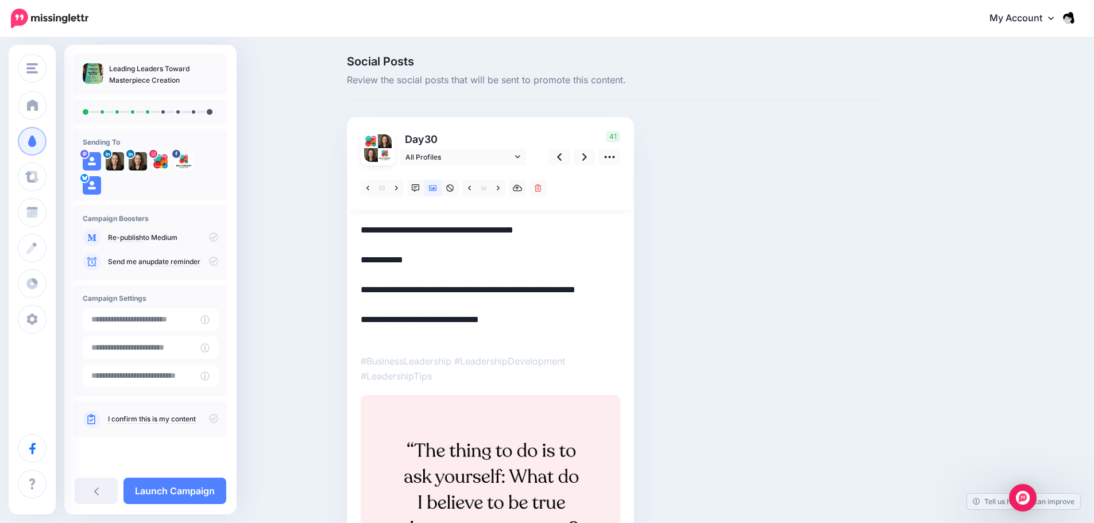
click at [721, 325] on div "Social Posts Review the social posts that will be sent to promote this content.…" at bounding box center [613, 412] width 550 height 712
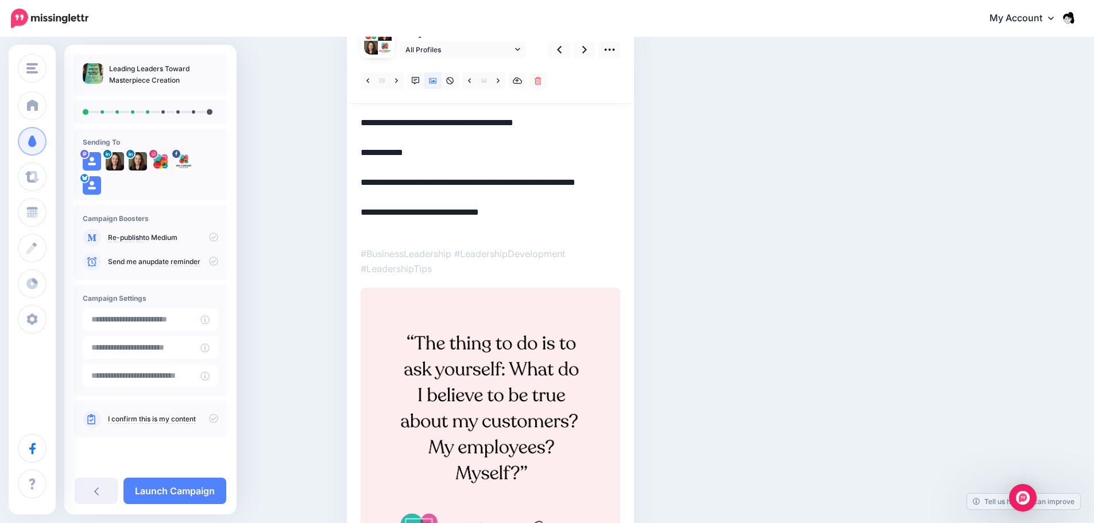
scroll to position [115, 0]
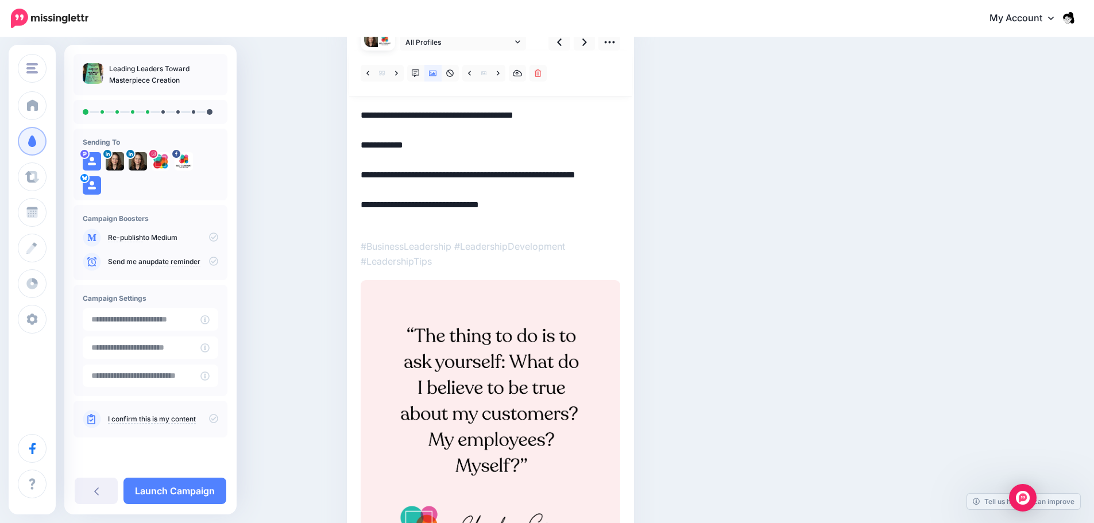
click at [398, 125] on textarea "**********" at bounding box center [490, 167] width 259 height 119
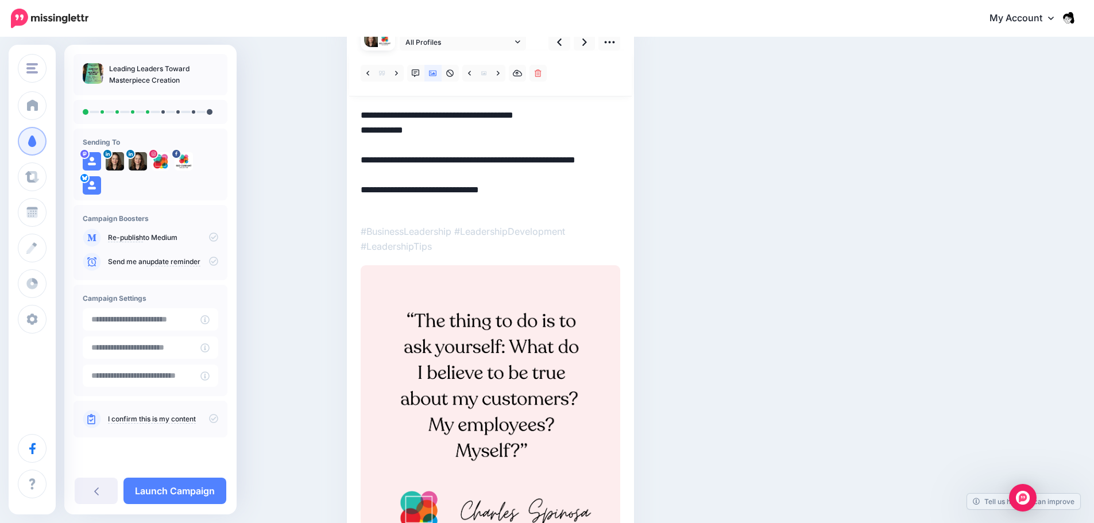
click at [420, 135] on textarea "**********" at bounding box center [490, 160] width 259 height 104
click at [428, 146] on textarea "**********" at bounding box center [490, 160] width 259 height 104
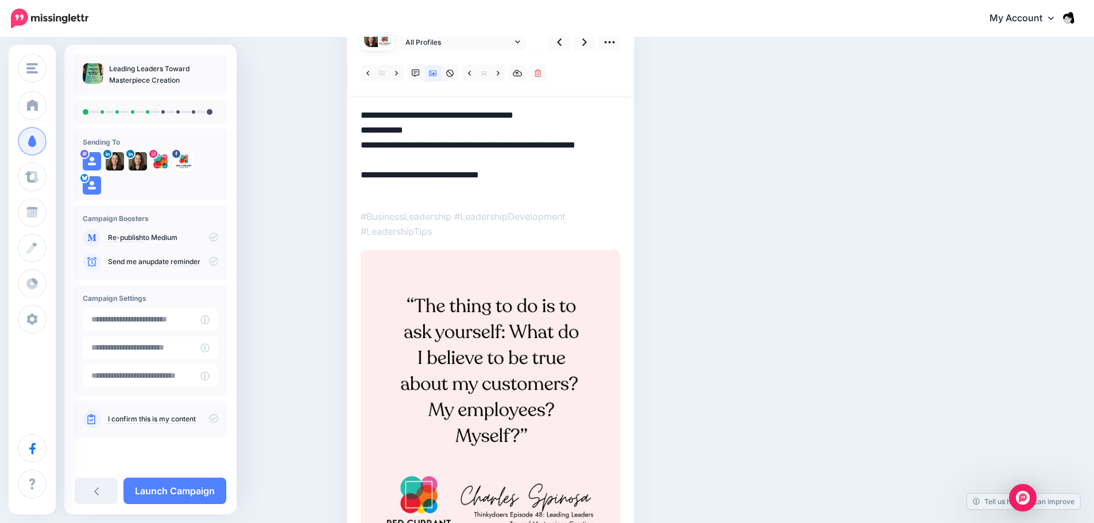
click at [753, 195] on div "Social Posts Review the social posts that will be sent to promote this content.…" at bounding box center [613, 282] width 550 height 682
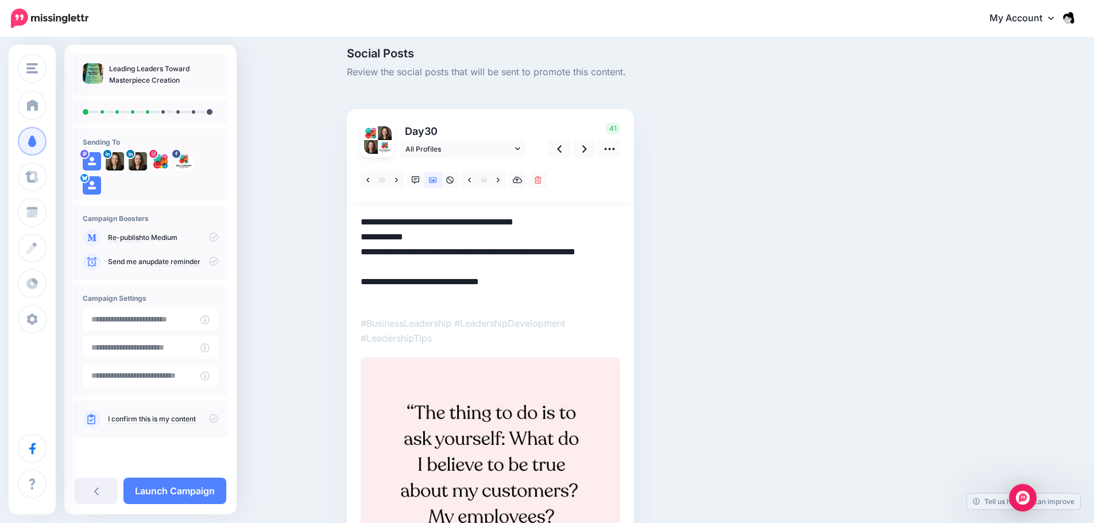
scroll to position [0, 0]
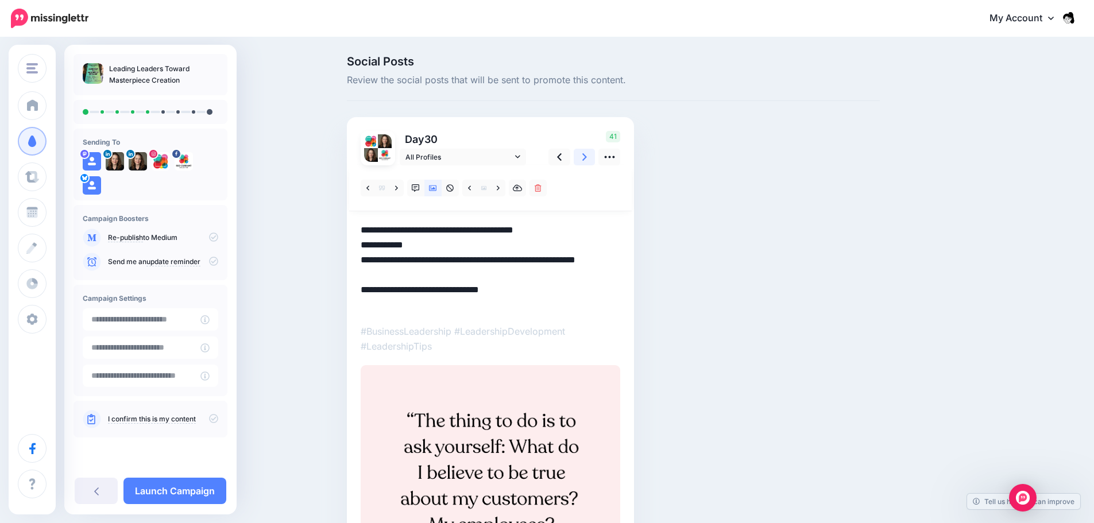
click at [587, 154] on icon at bounding box center [584, 157] width 5 height 12
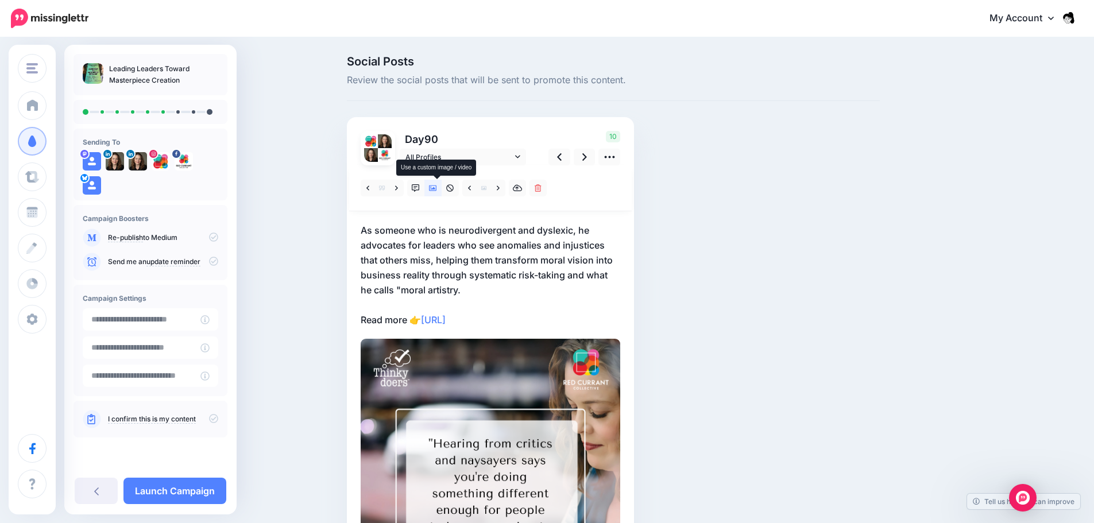
click at [438, 193] on link at bounding box center [432, 188] width 17 height 17
click at [437, 185] on icon at bounding box center [433, 188] width 8 height 8
click at [437, 181] on link at bounding box center [432, 188] width 17 height 17
click at [437, 186] on icon at bounding box center [433, 188] width 8 height 6
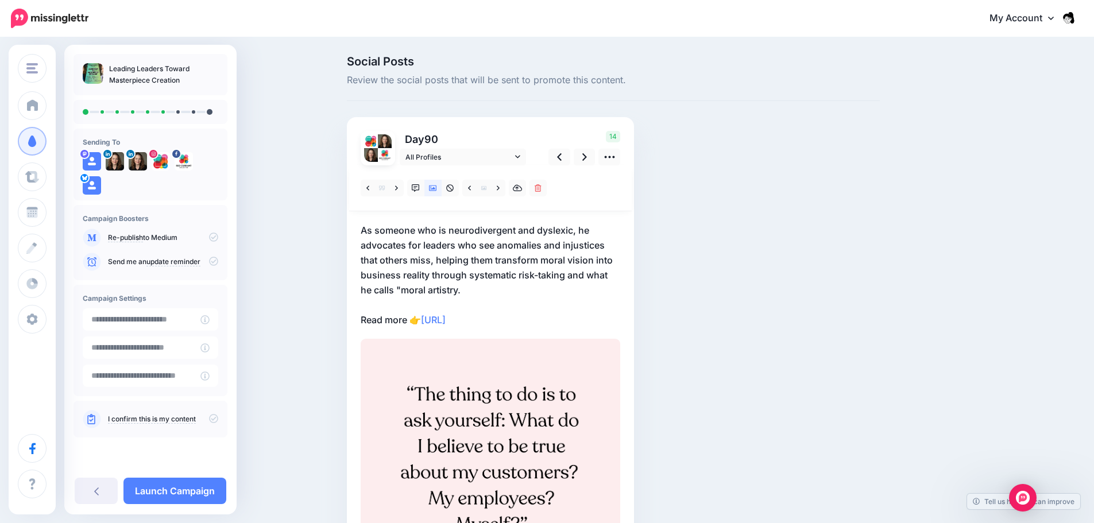
click at [602, 175] on div at bounding box center [490, 188] width 282 height 46
click at [561, 161] on icon at bounding box center [559, 157] width 5 height 12
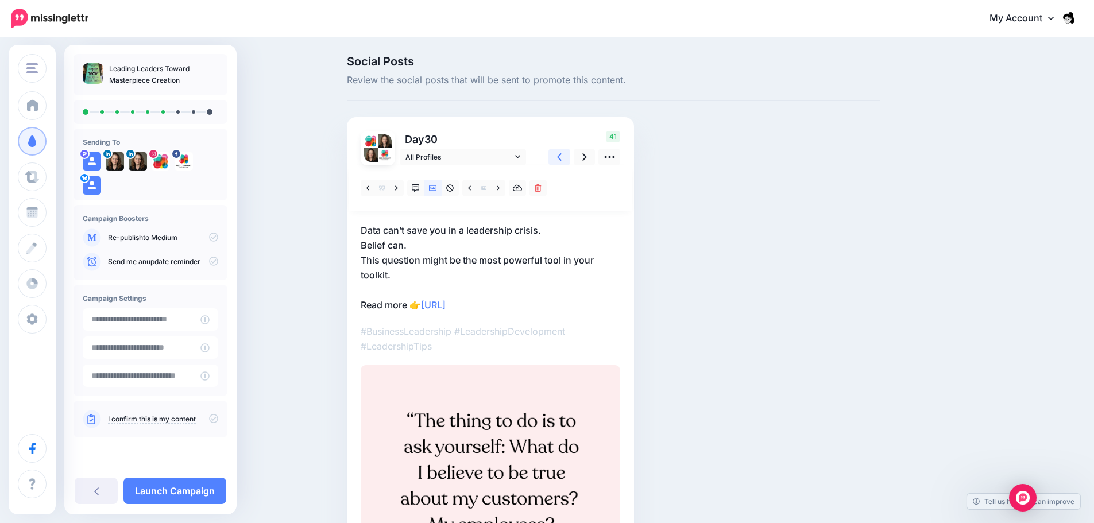
click at [561, 161] on icon at bounding box center [559, 157] width 5 height 12
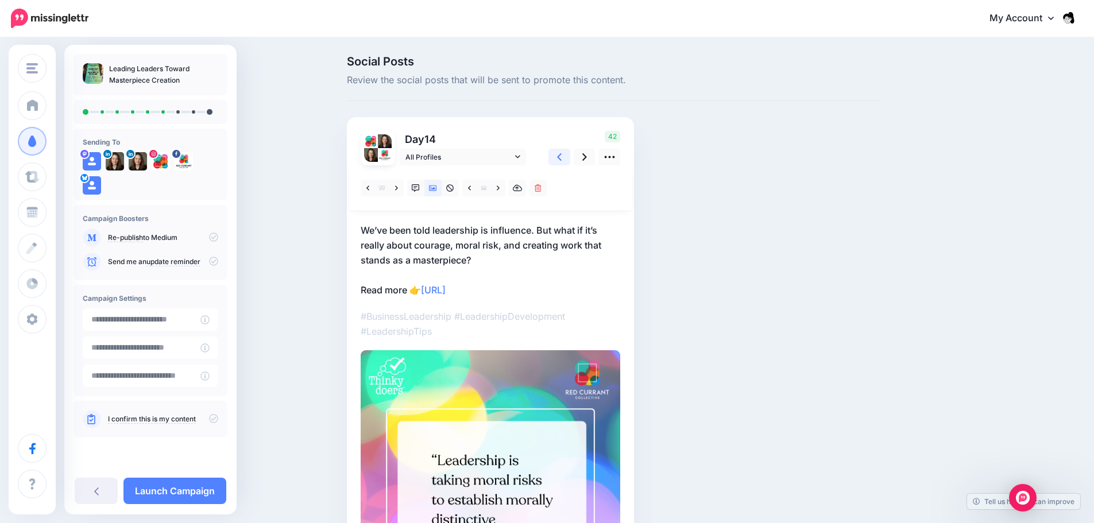
click at [561, 161] on icon at bounding box center [559, 157] width 5 height 12
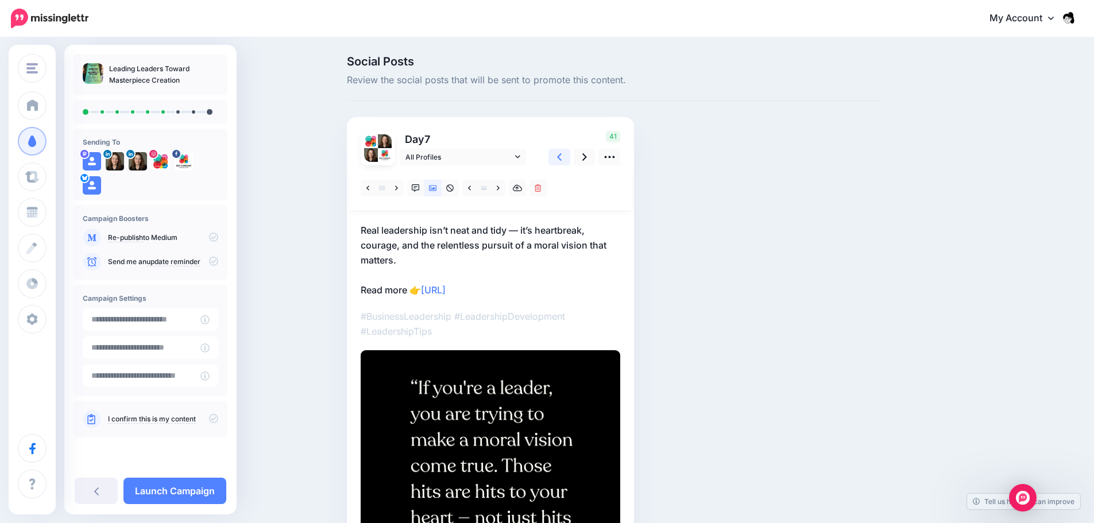
click at [561, 161] on icon at bounding box center [559, 157] width 5 height 12
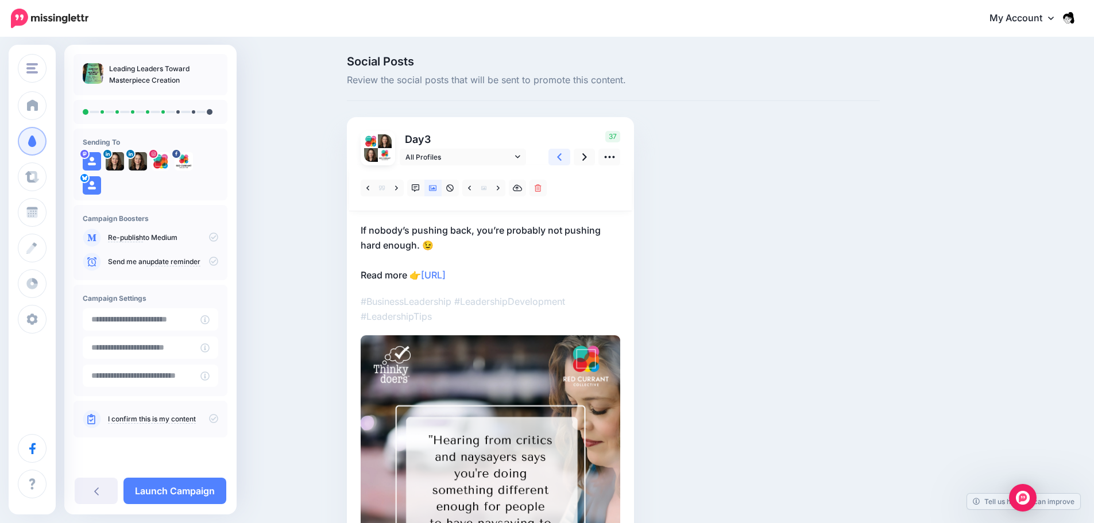
click at [561, 161] on icon at bounding box center [559, 157] width 5 height 12
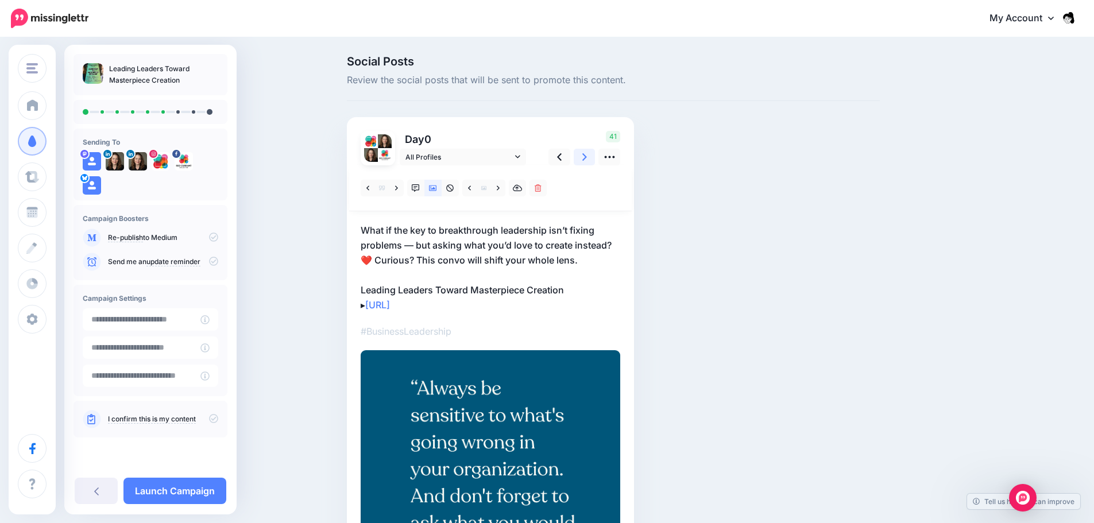
click at [584, 152] on link at bounding box center [584, 157] width 22 height 17
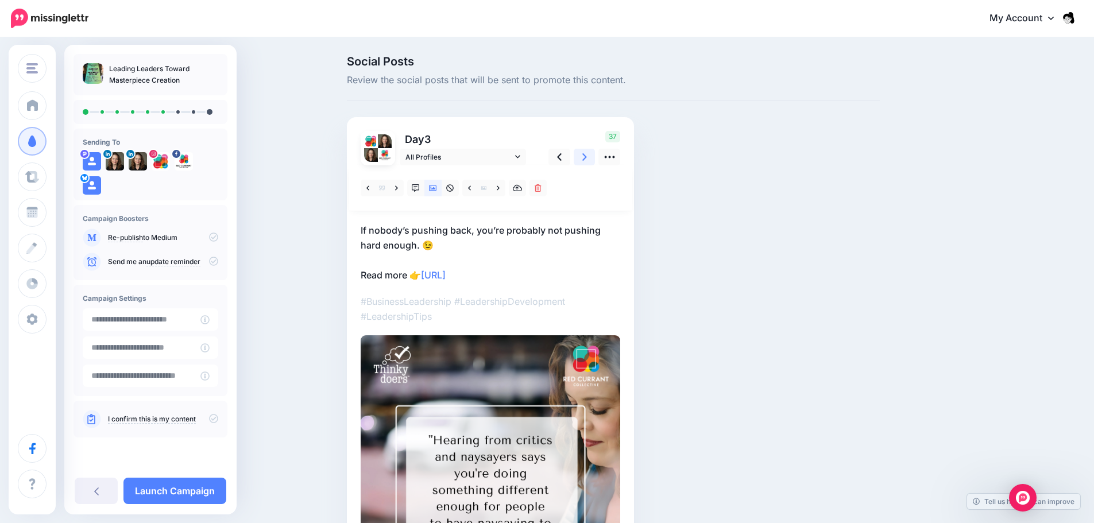
click at [584, 157] on link at bounding box center [584, 157] width 22 height 17
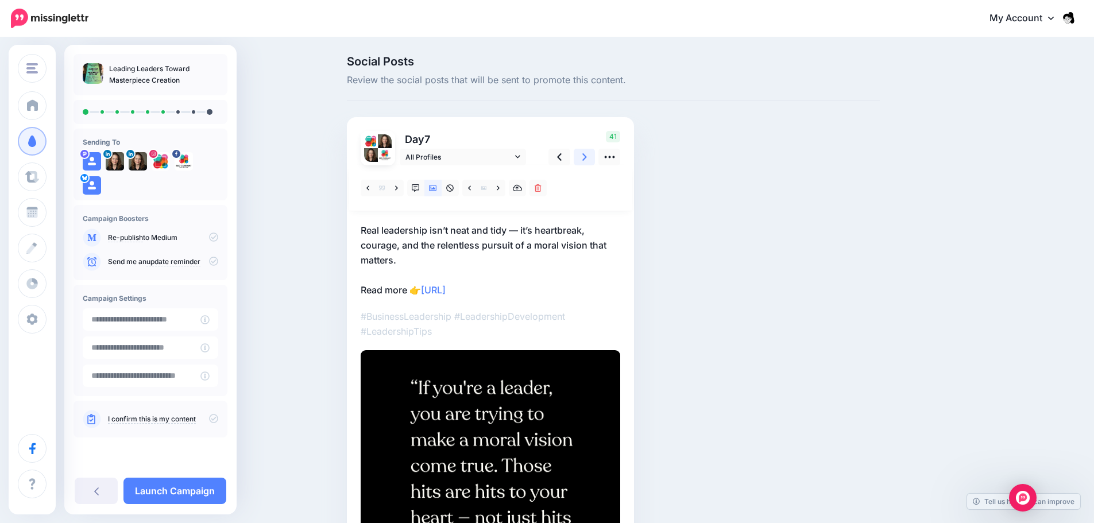
click at [594, 156] on link at bounding box center [584, 157] width 22 height 17
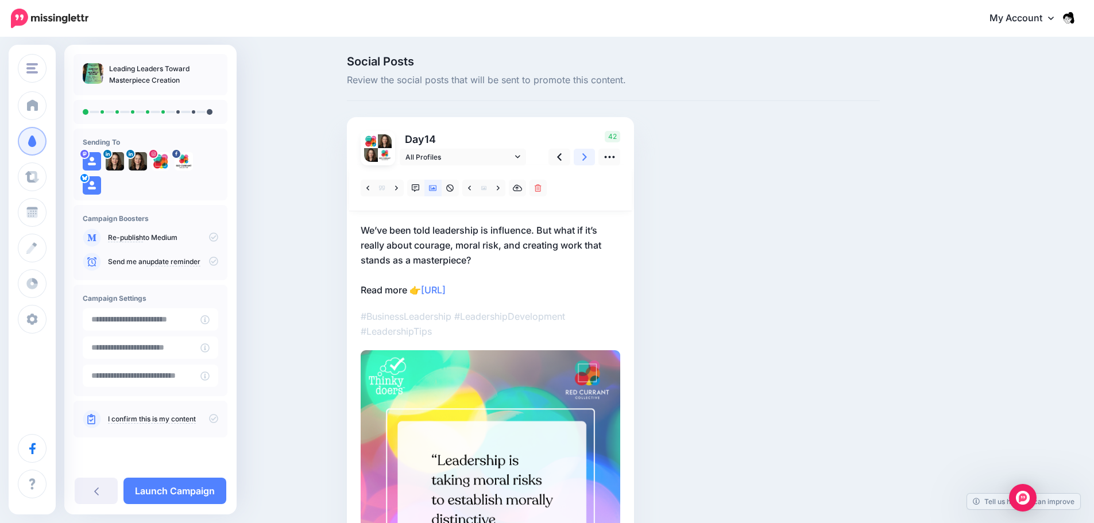
click at [587, 159] on icon at bounding box center [584, 157] width 5 height 12
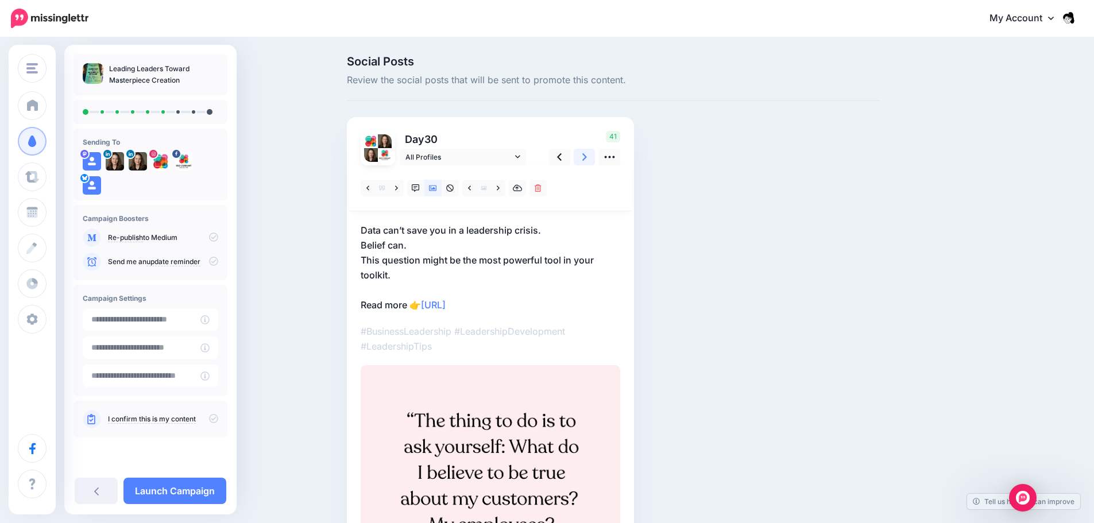
click at [592, 156] on link at bounding box center [584, 157] width 22 height 17
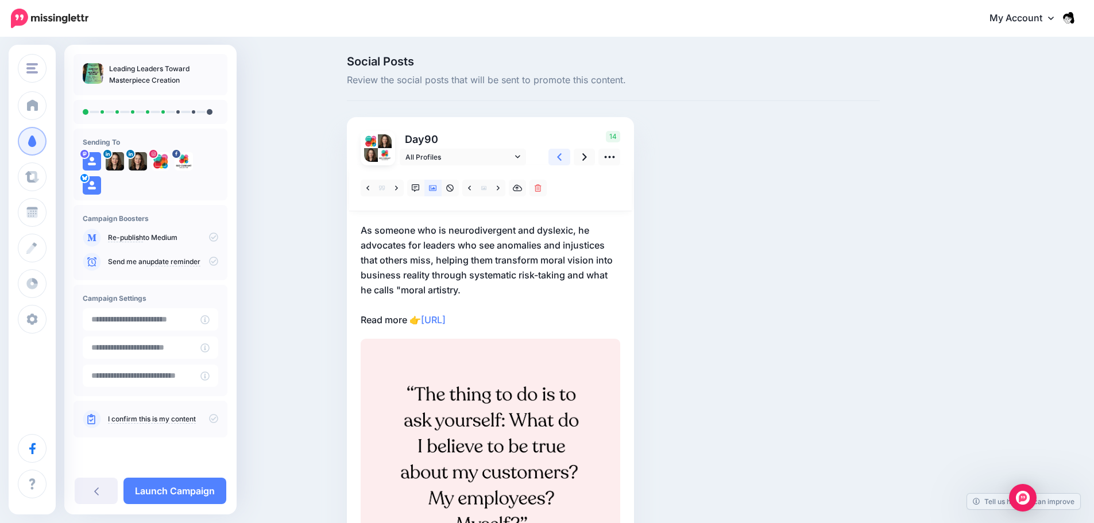
click at [561, 158] on icon at bounding box center [559, 157] width 5 height 12
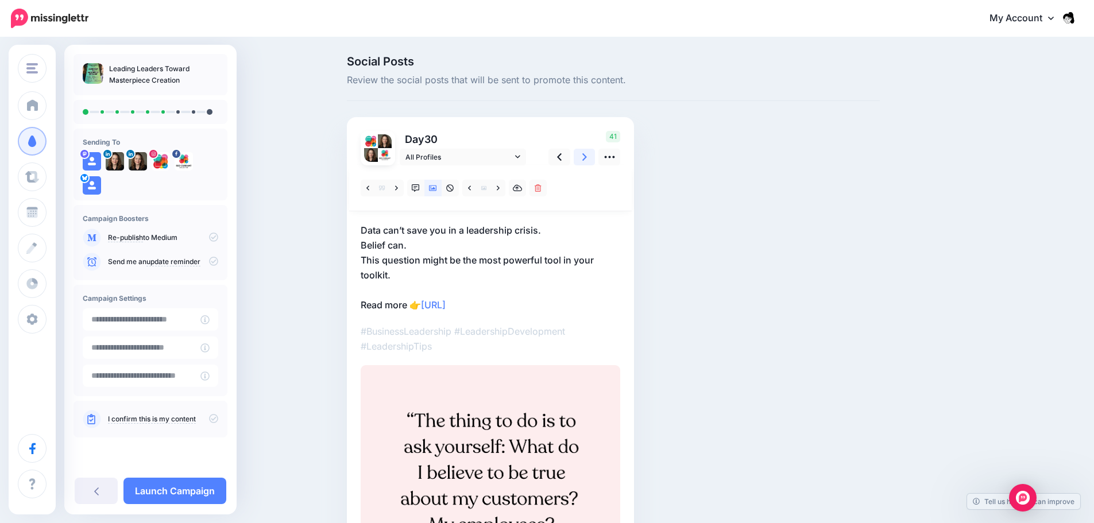
click at [580, 156] on link at bounding box center [584, 157] width 22 height 17
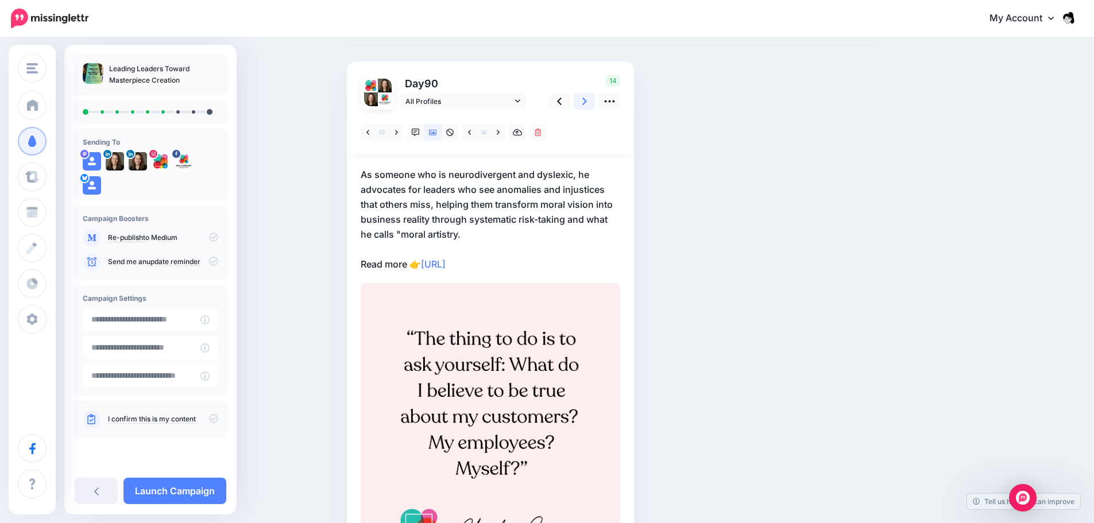
scroll to position [57, 0]
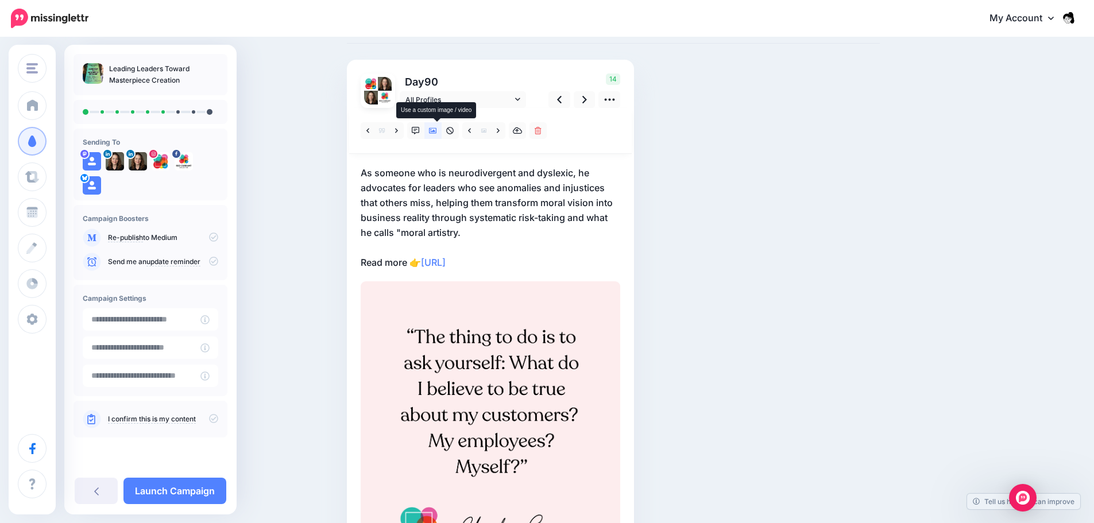
click at [437, 134] on icon at bounding box center [433, 131] width 8 height 8
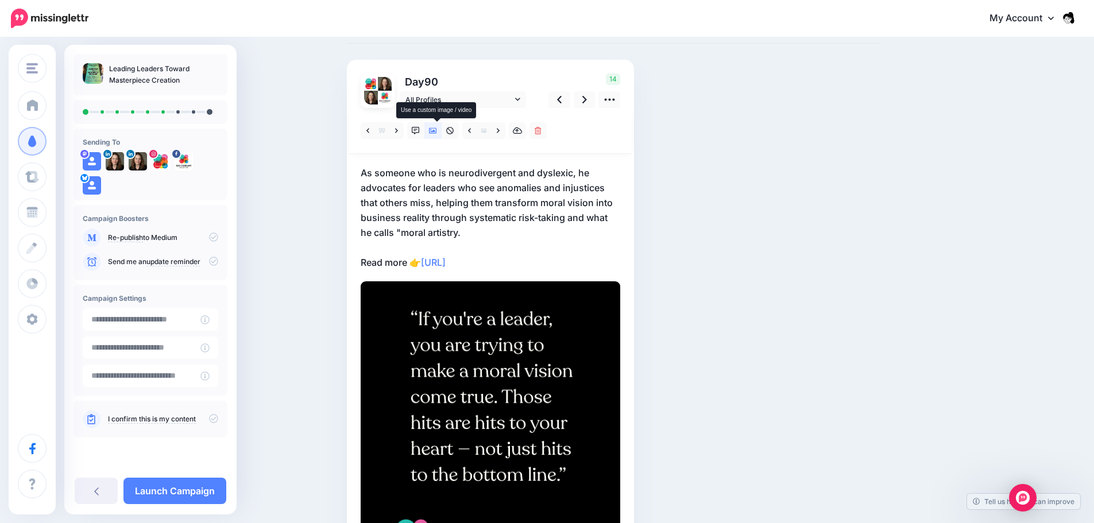
click at [437, 130] on icon at bounding box center [433, 131] width 8 height 8
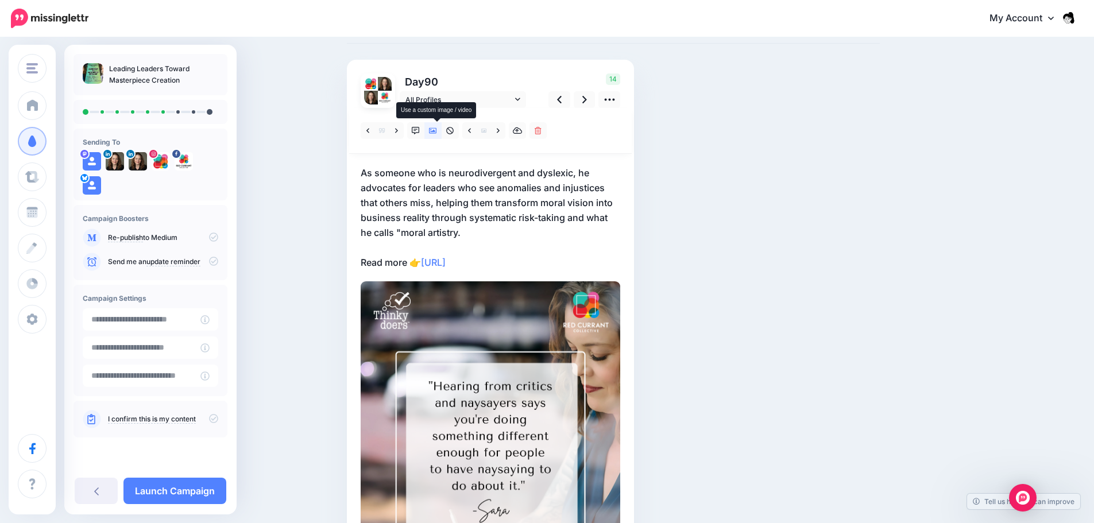
click at [436, 130] on icon at bounding box center [433, 131] width 8 height 6
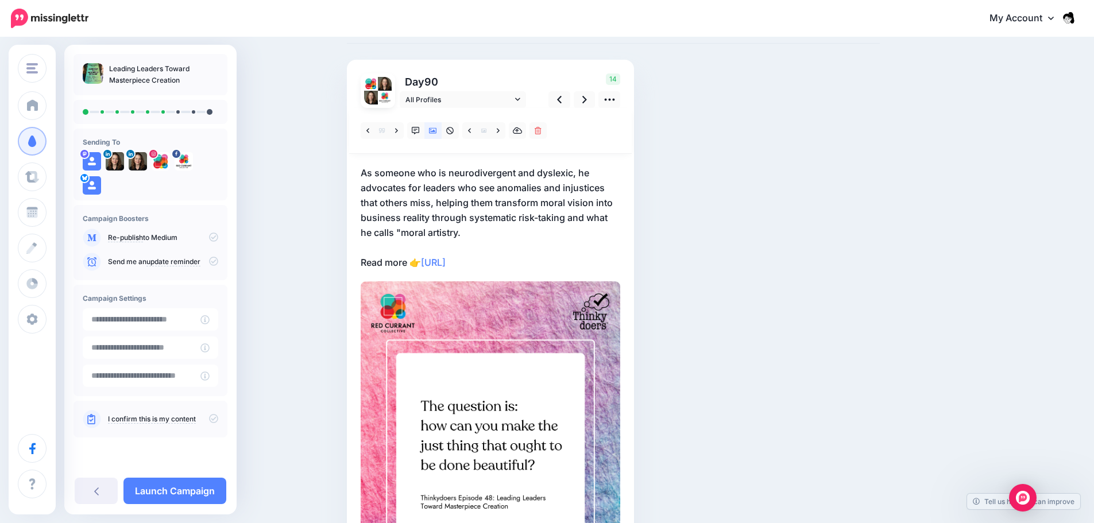
click at [417, 202] on p "As someone who is neurodivergent and dyslexic, he advocates for leaders who see…" at bounding box center [490, 217] width 259 height 104
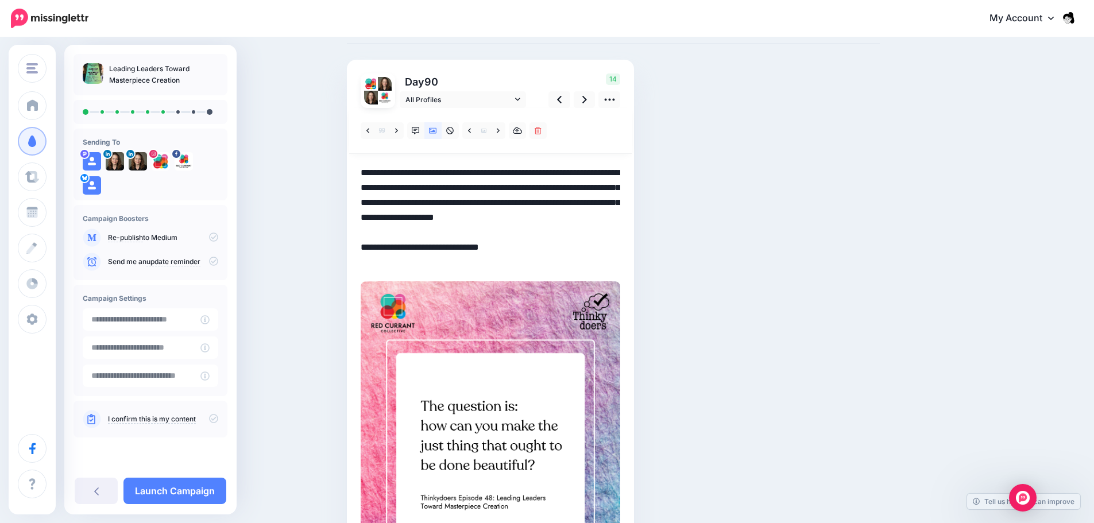
scroll to position [0, 0]
drag, startPoint x: 480, startPoint y: 234, endPoint x: 355, endPoint y: 174, distance: 138.9
click at [355, 174] on div "Day 90 All Profiles" at bounding box center [490, 340] width 287 height 560
paste textarea
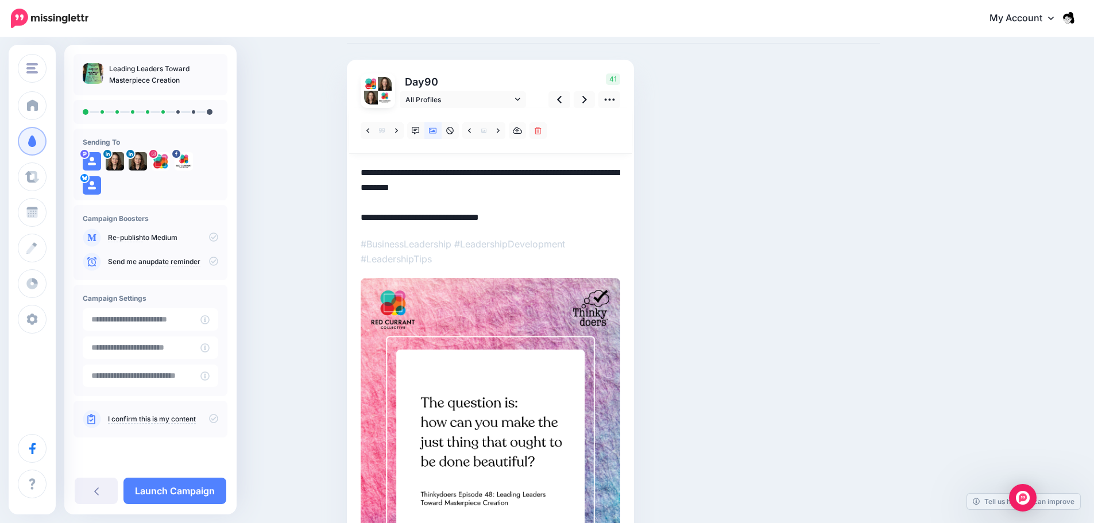
click at [504, 167] on textarea "**********" at bounding box center [490, 195] width 259 height 60
click at [423, 170] on textarea "**********" at bounding box center [490, 195] width 259 height 60
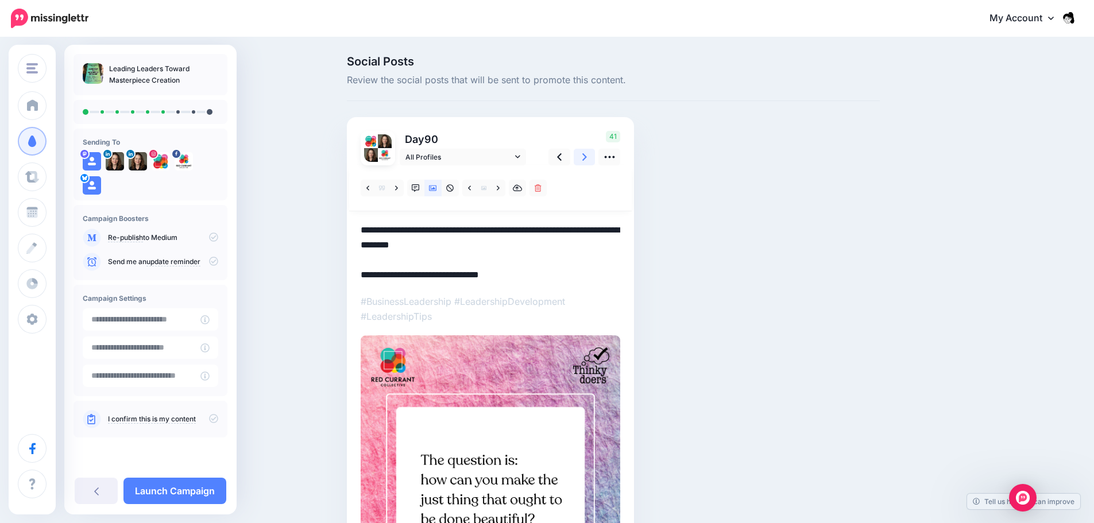
click at [592, 158] on link at bounding box center [584, 157] width 22 height 17
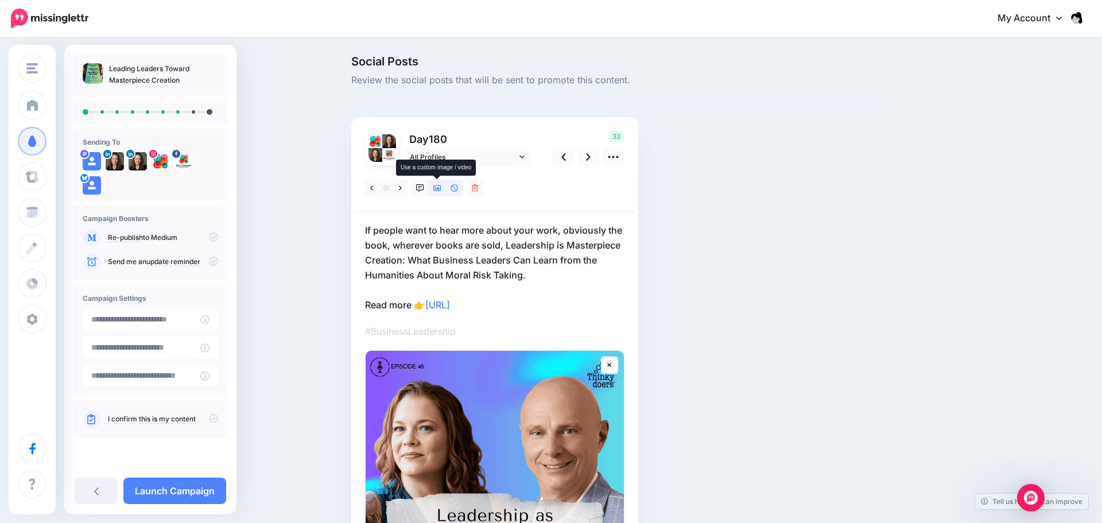
click at [435, 193] on link at bounding box center [437, 188] width 17 height 17
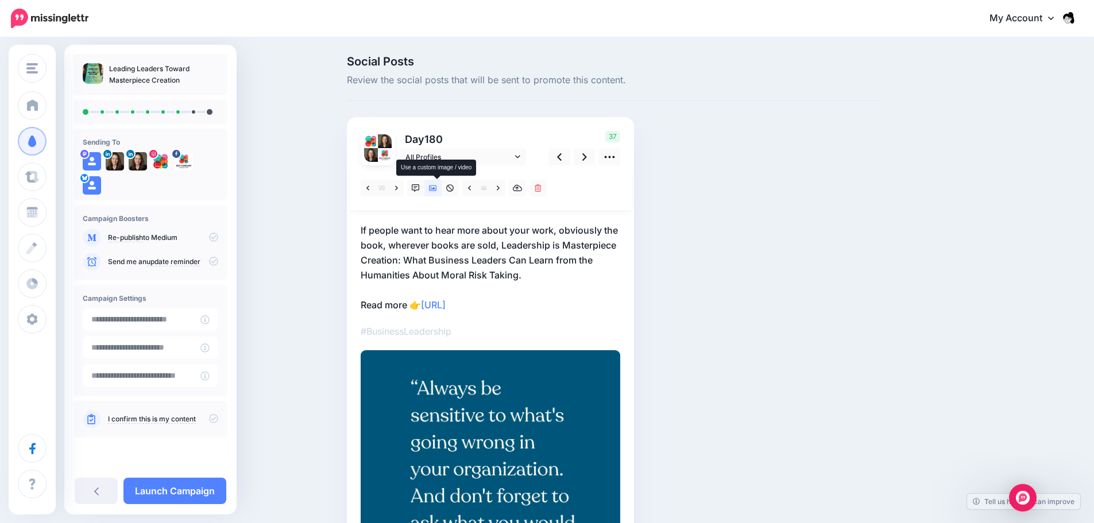
click at [433, 190] on icon at bounding box center [433, 188] width 8 height 6
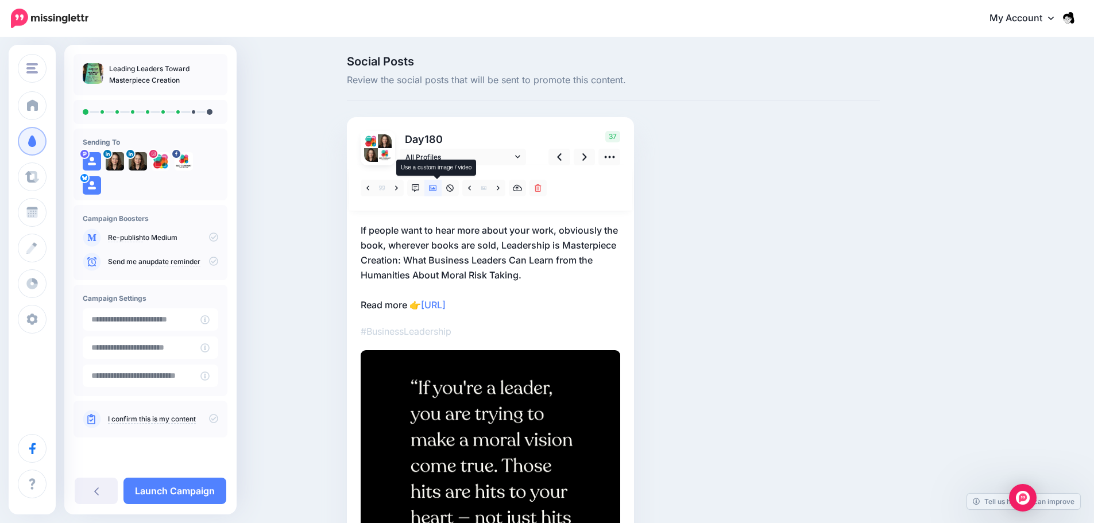
click at [433, 190] on icon at bounding box center [433, 188] width 8 height 6
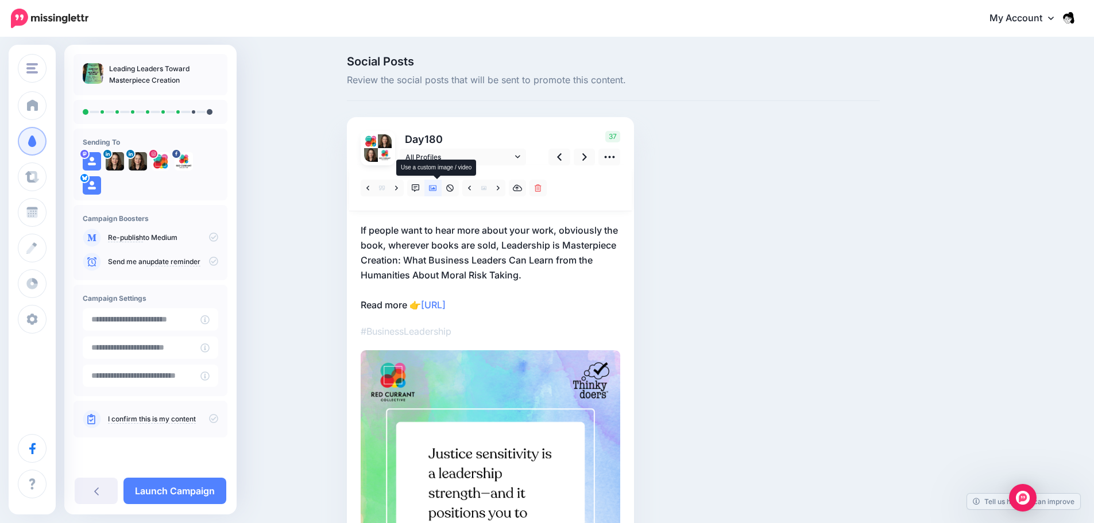
click at [436, 187] on icon at bounding box center [433, 188] width 8 height 8
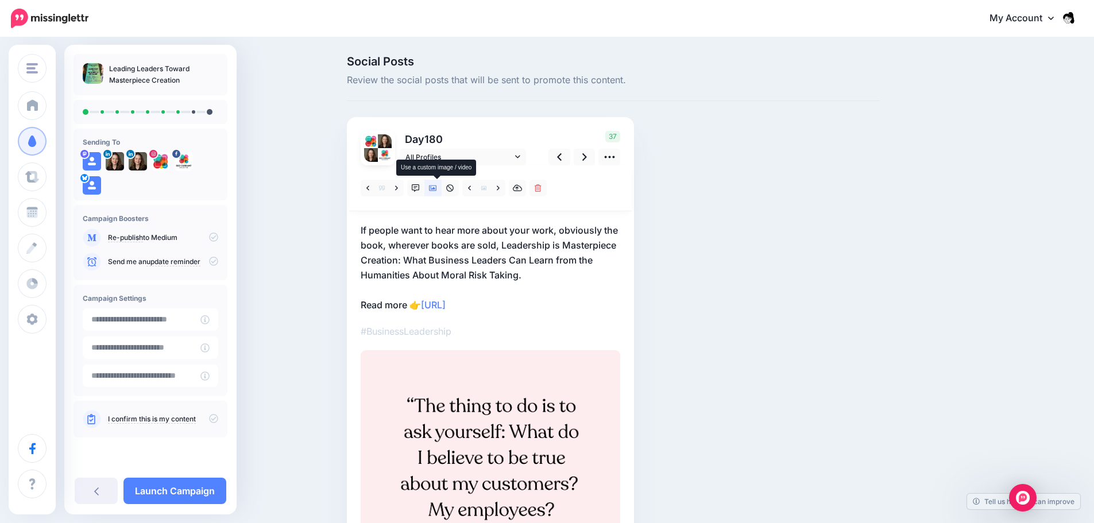
click at [436, 183] on link at bounding box center [432, 188] width 17 height 17
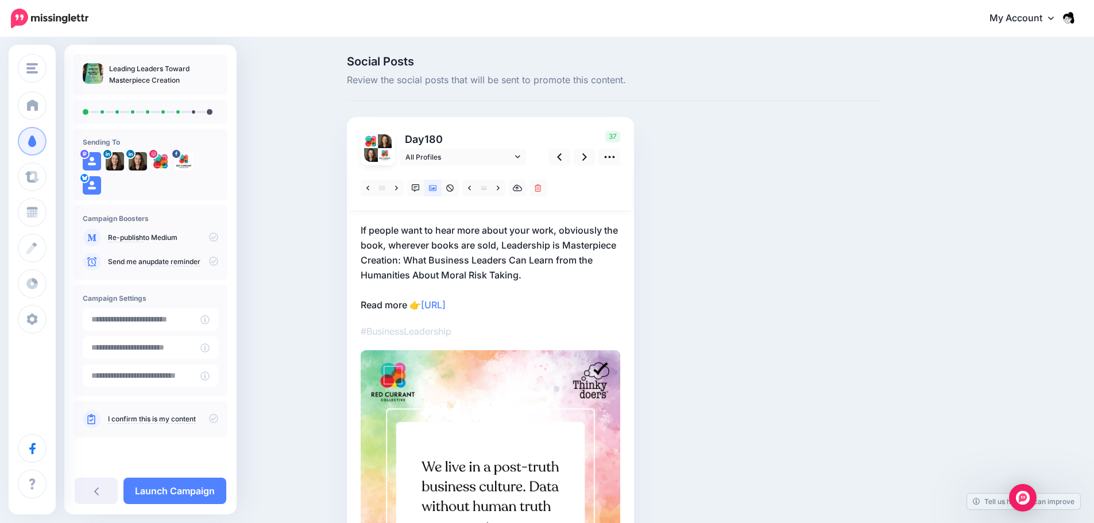
click at [527, 270] on p "If people want to hear more about your work, obviously the book, wherever books…" at bounding box center [490, 268] width 259 height 90
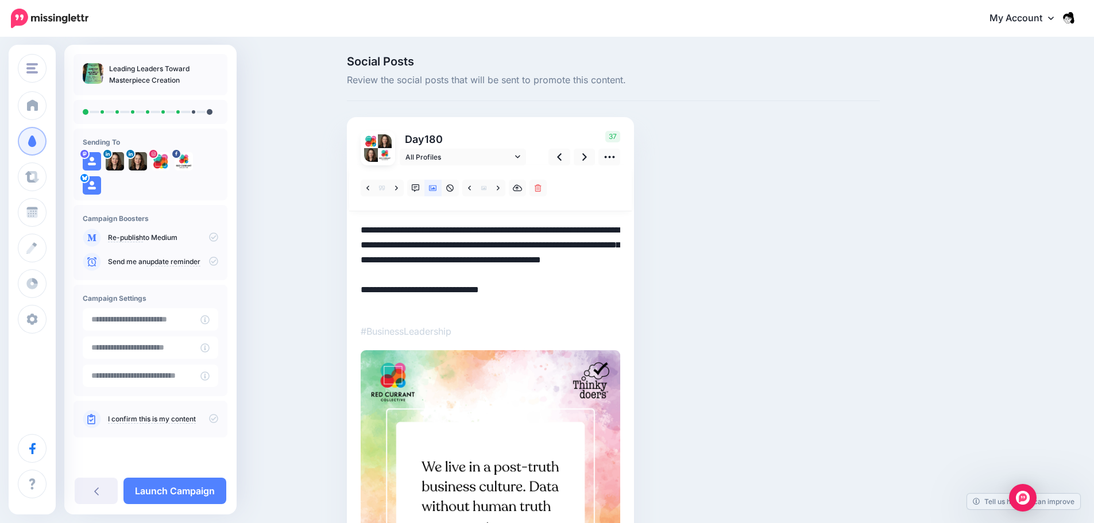
drag, startPoint x: 532, startPoint y: 276, endPoint x: 359, endPoint y: 226, distance: 180.0
click at [359, 226] on div "Day 180 All Profiles" at bounding box center [490, 402] width 287 height 571
paste textarea
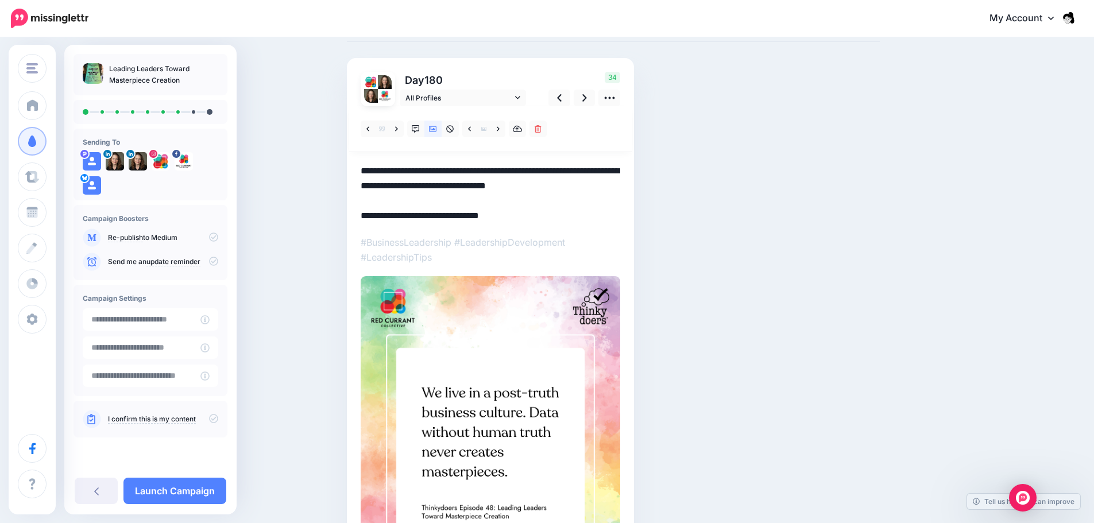
scroll to position [57, 0]
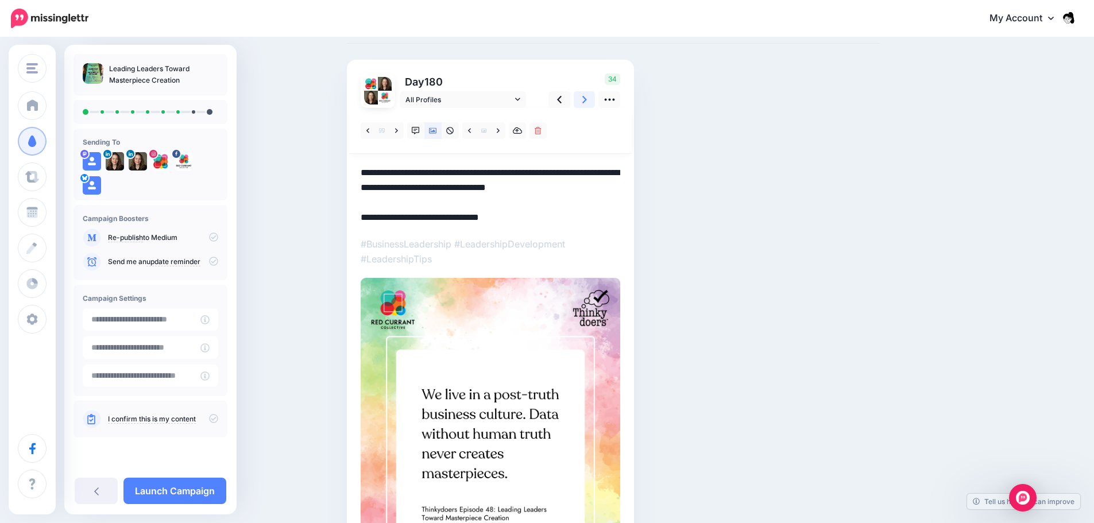
click at [585, 100] on link at bounding box center [584, 99] width 22 height 17
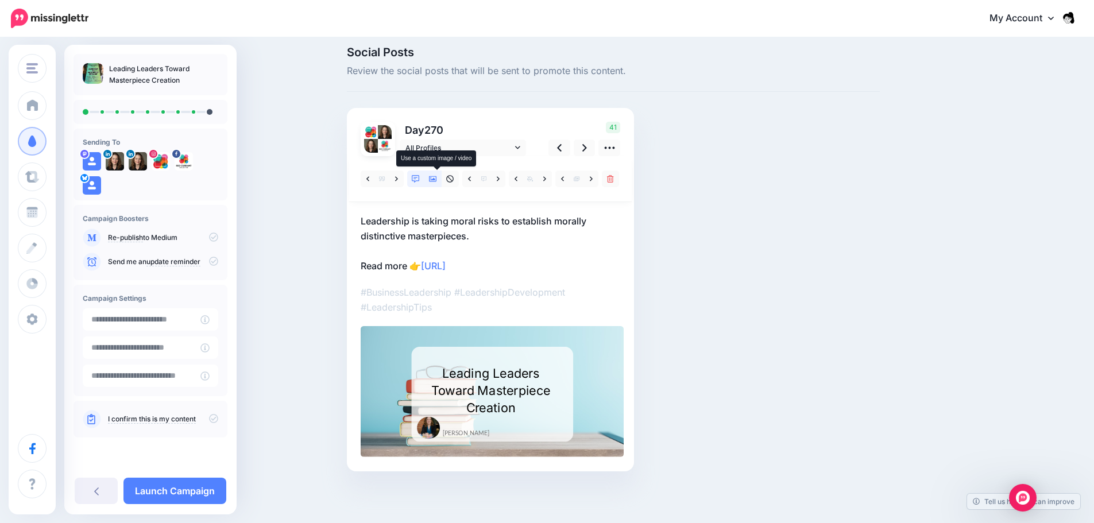
click at [434, 185] on link at bounding box center [432, 178] width 17 height 17
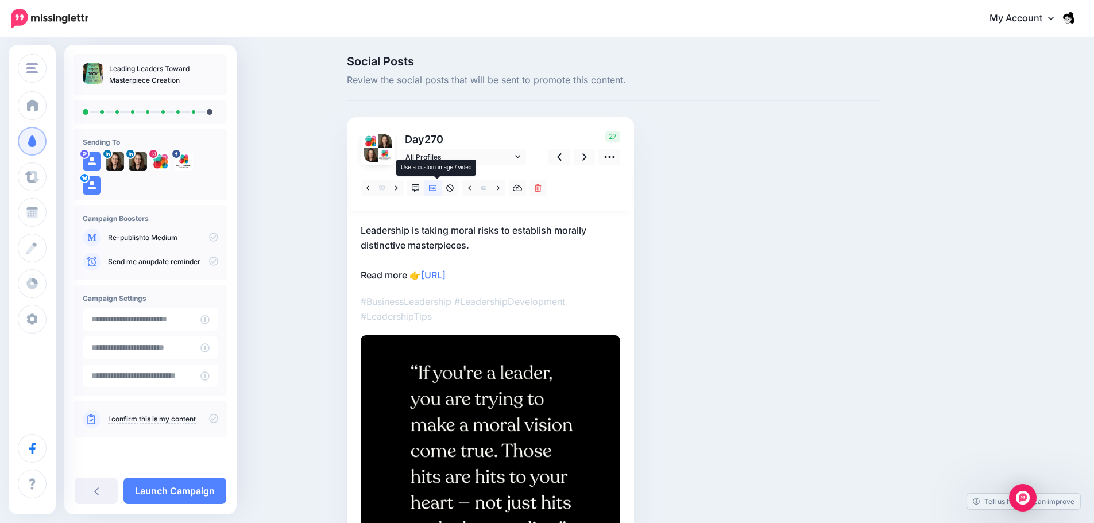
click at [434, 185] on icon at bounding box center [433, 188] width 8 height 6
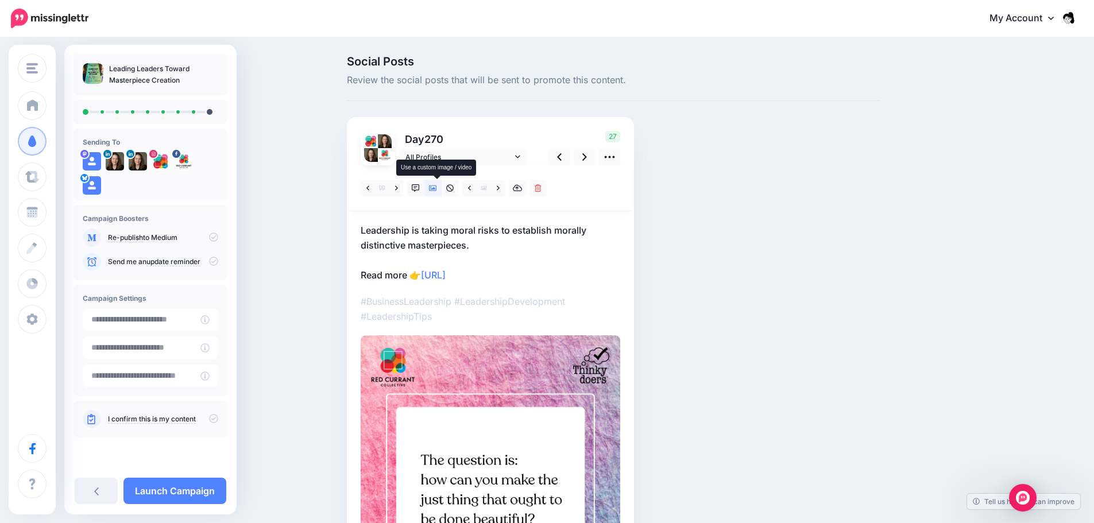
click at [434, 185] on icon at bounding box center [433, 188] width 8 height 6
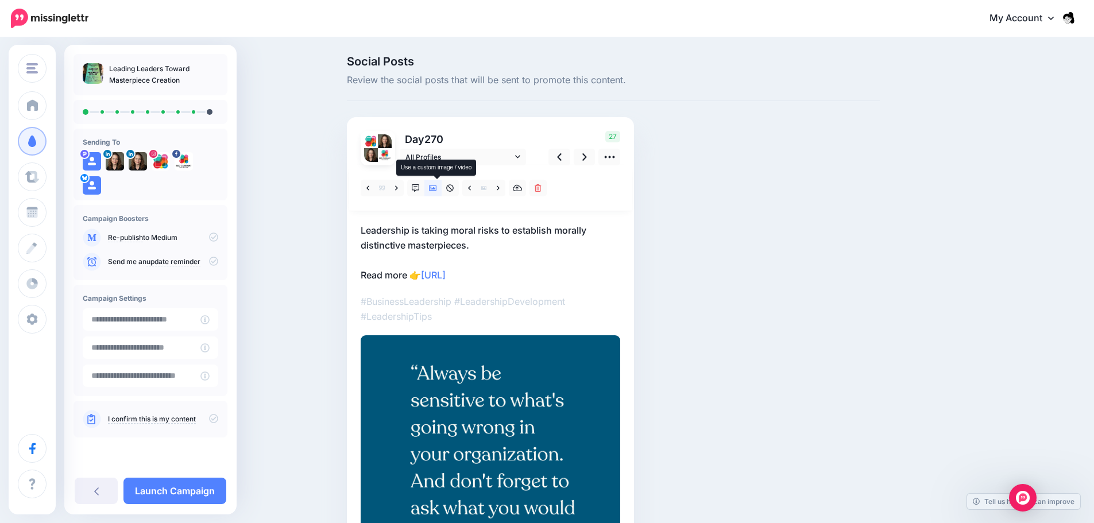
click at [434, 185] on icon at bounding box center [433, 188] width 8 height 6
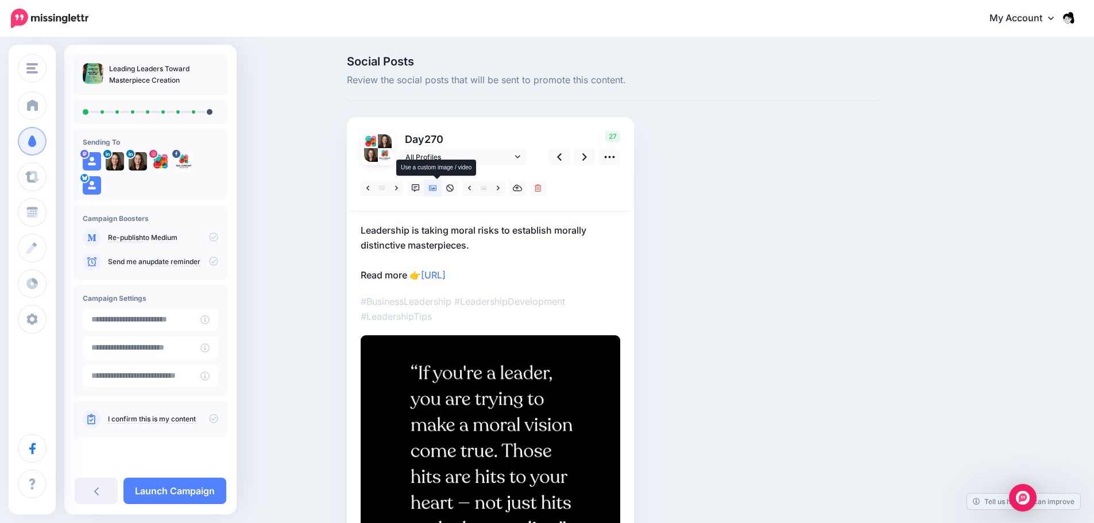
click at [434, 185] on icon at bounding box center [433, 188] width 8 height 6
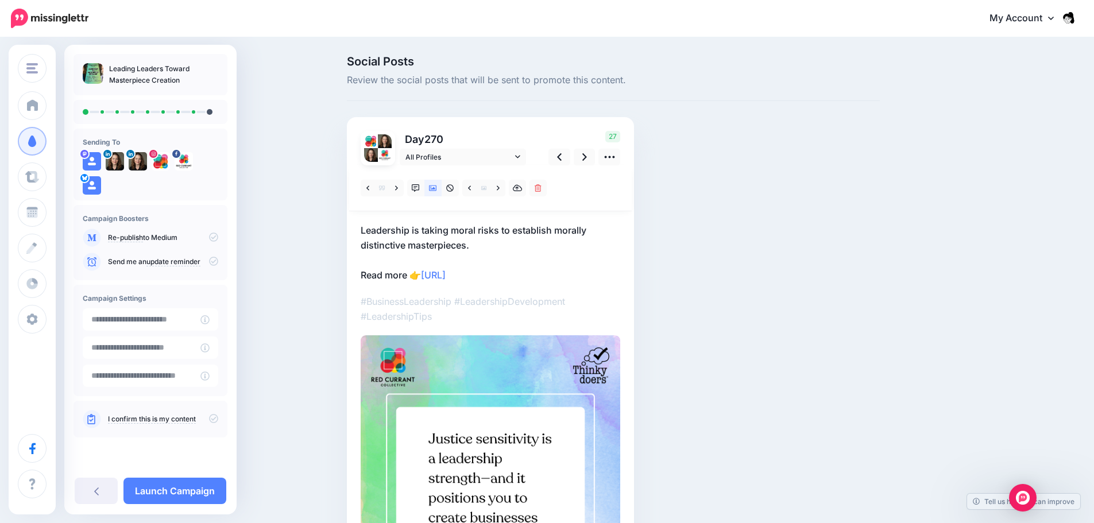
click at [480, 238] on p "Leadership is taking moral risks to establish morally distinctive masterpieces.…" at bounding box center [490, 253] width 259 height 60
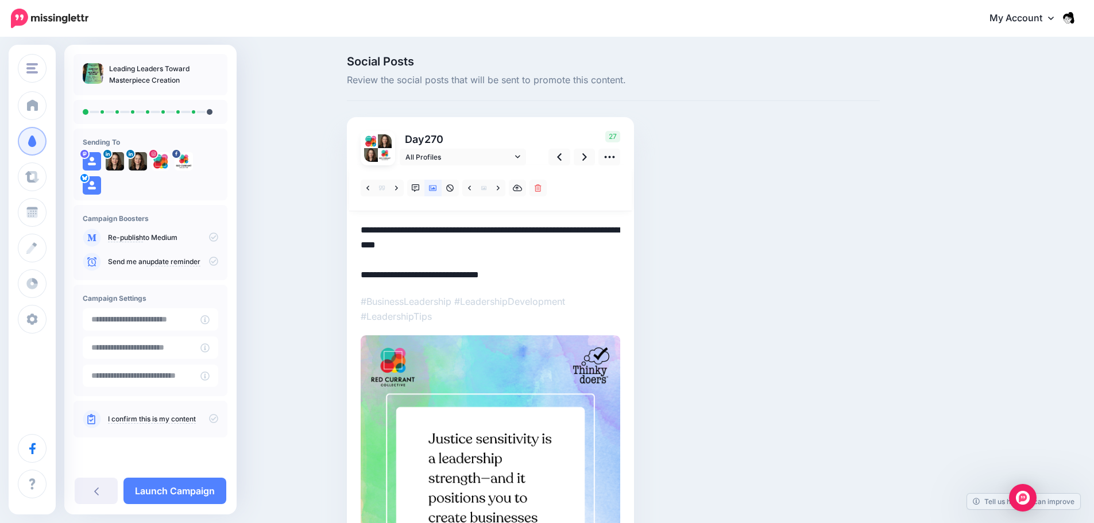
drag, startPoint x: 488, startPoint y: 245, endPoint x: 347, endPoint y: 228, distance: 142.3
click at [347, 228] on div "Social Posts Review the social posts that will be sent to promote this content.…" at bounding box center [613, 382] width 550 height 652
paste textarea "**********"
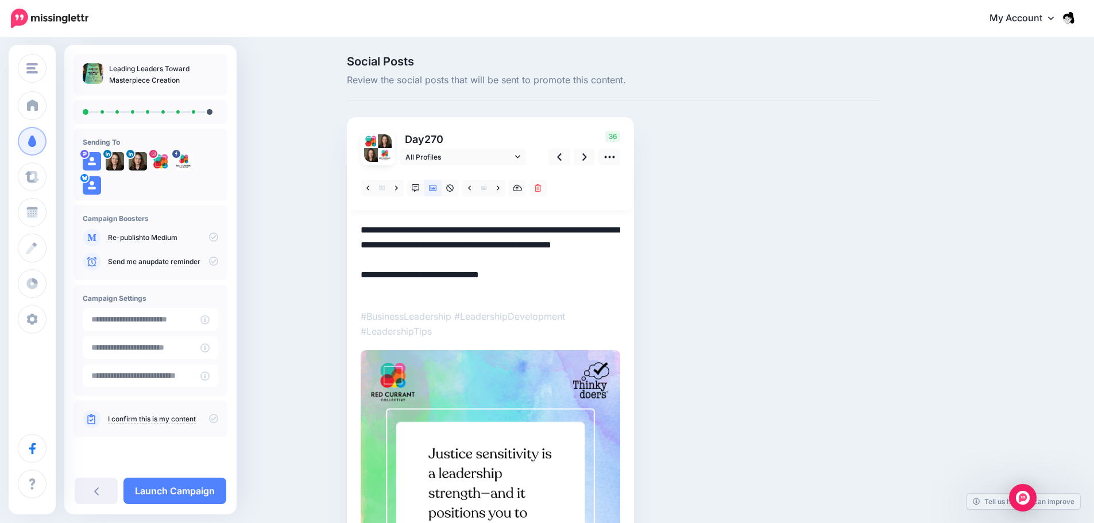
drag, startPoint x: 447, startPoint y: 267, endPoint x: 427, endPoint y: 262, distance: 20.7
click at [427, 262] on textarea "**********" at bounding box center [490, 260] width 259 height 75
click at [594, 156] on link at bounding box center [584, 157] width 22 height 17
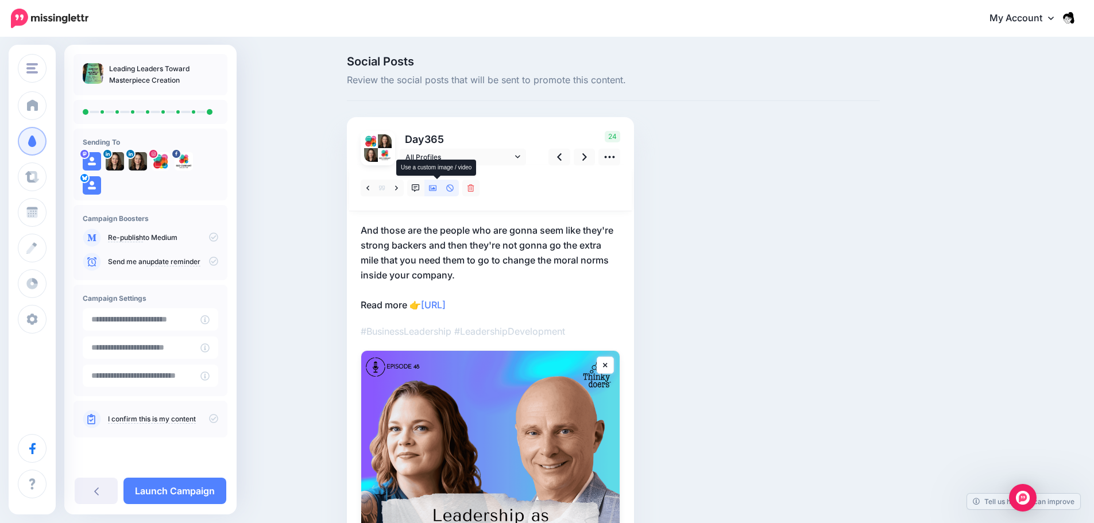
click at [433, 188] on icon at bounding box center [433, 188] width 8 height 8
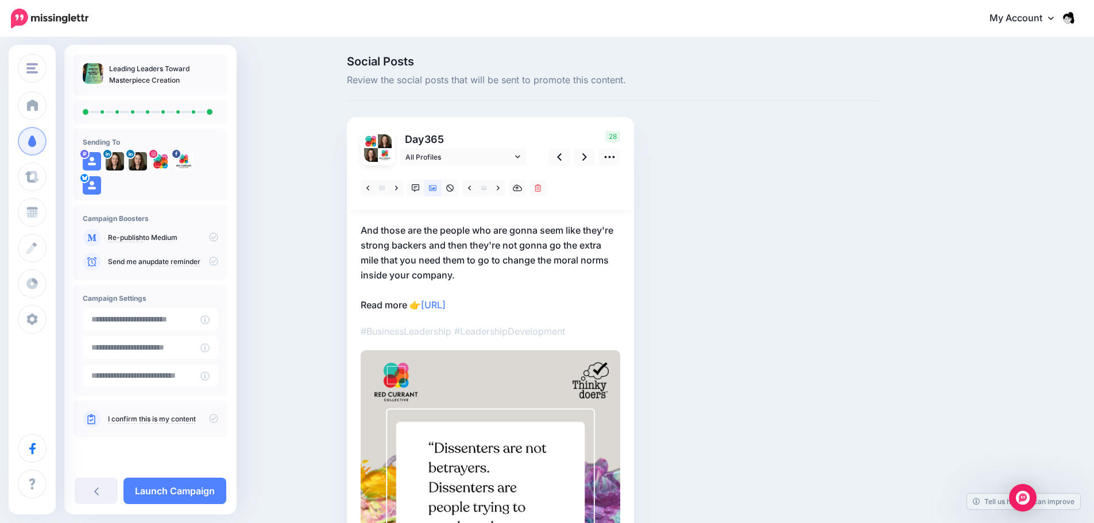
click at [454, 266] on p "And those are the people who are gonna seem like they're strong backers and the…" at bounding box center [490, 268] width 259 height 90
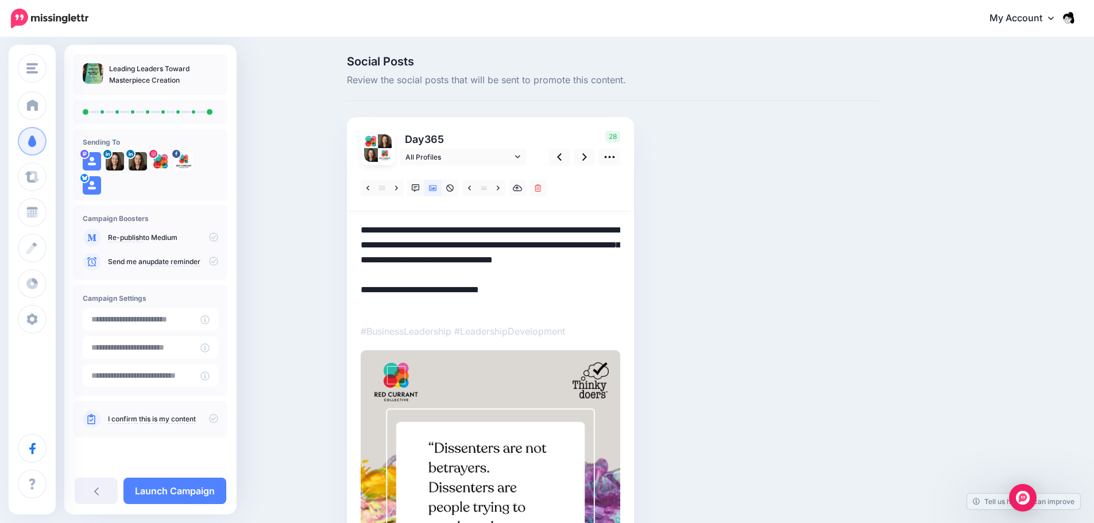
click at [476, 269] on textarea "**********" at bounding box center [490, 268] width 259 height 90
drag, startPoint x: 474, startPoint y: 275, endPoint x: 349, endPoint y: 227, distance: 134.1
click at [349, 227] on div "Social Posts Review the social posts that will be sent to promote this content.…" at bounding box center [613, 389] width 550 height 667
paste textarea
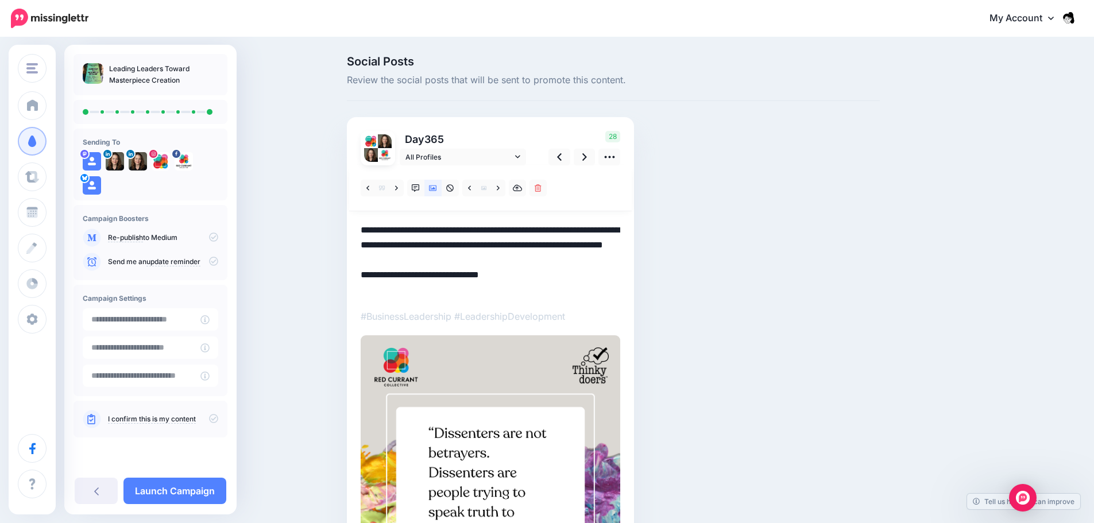
click at [551, 231] on textarea "**********" at bounding box center [490, 260] width 259 height 75
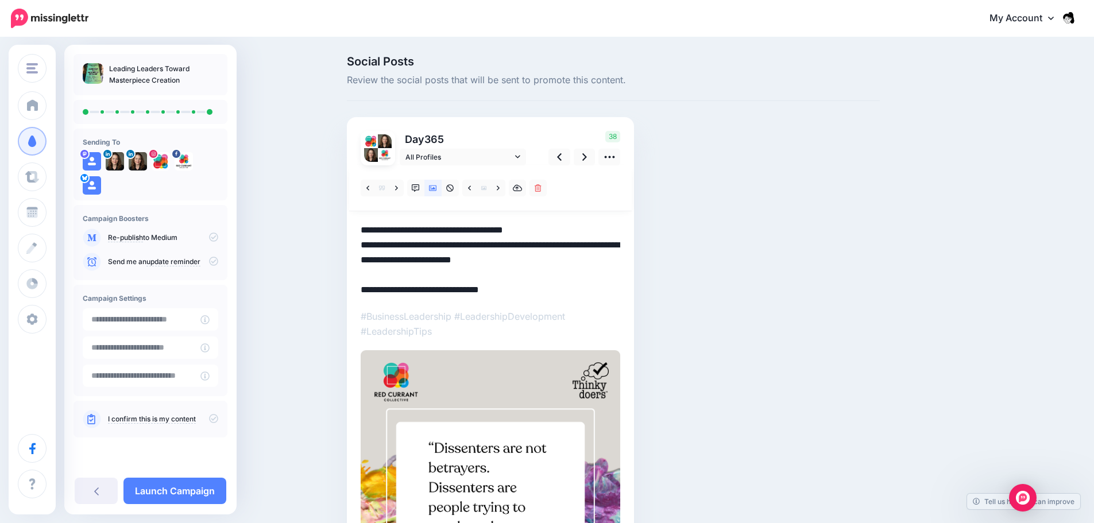
click at [483, 247] on textarea "**********" at bounding box center [490, 260] width 259 height 75
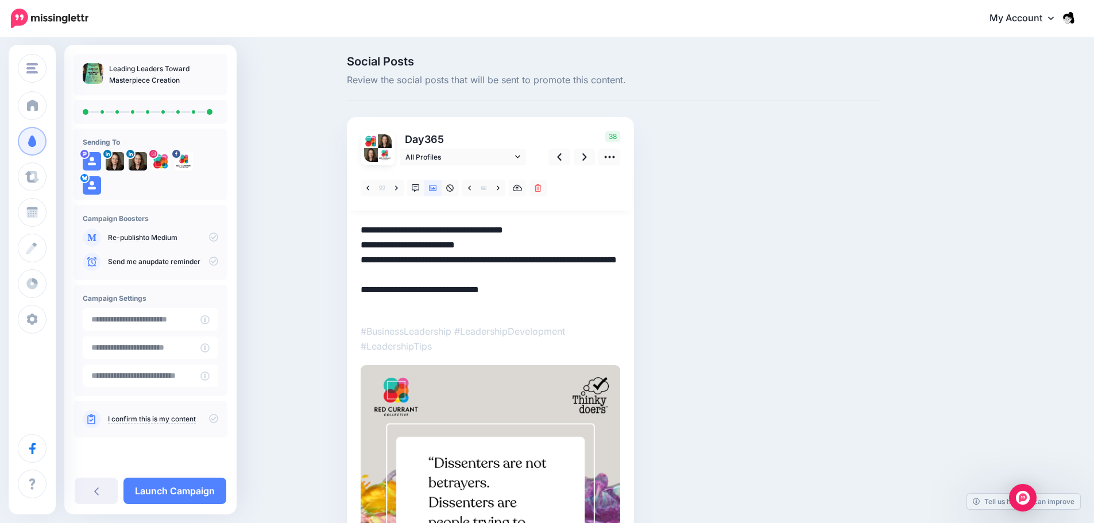
click at [538, 258] on textarea "**********" at bounding box center [490, 268] width 259 height 90
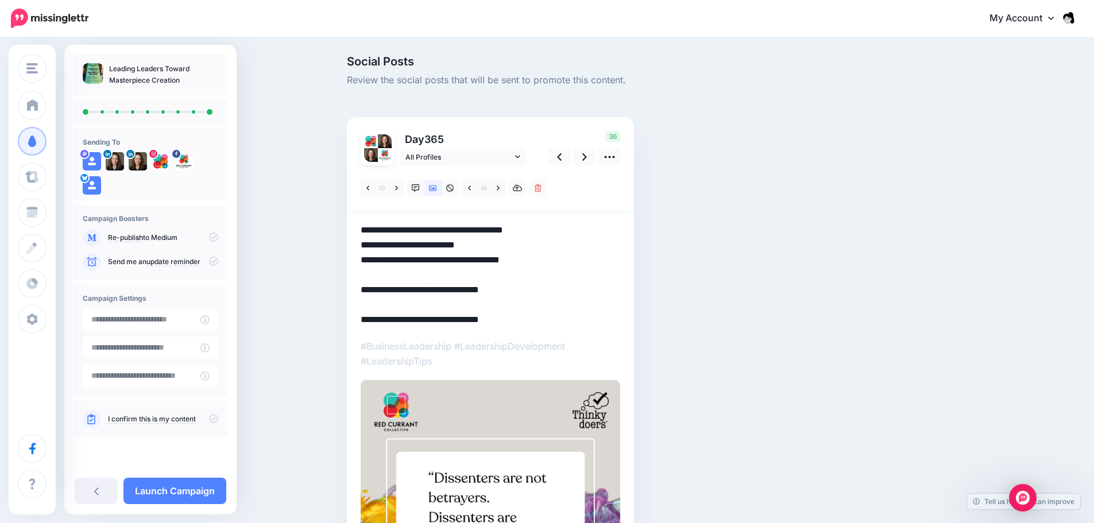
click at [610, 301] on textarea "**********" at bounding box center [490, 275] width 259 height 104
type textarea "**********"
click at [214, 236] on icon at bounding box center [213, 236] width 9 height 9
click at [212, 262] on icon at bounding box center [213, 261] width 9 height 9
click at [210, 263] on icon at bounding box center [213, 261] width 9 height 9
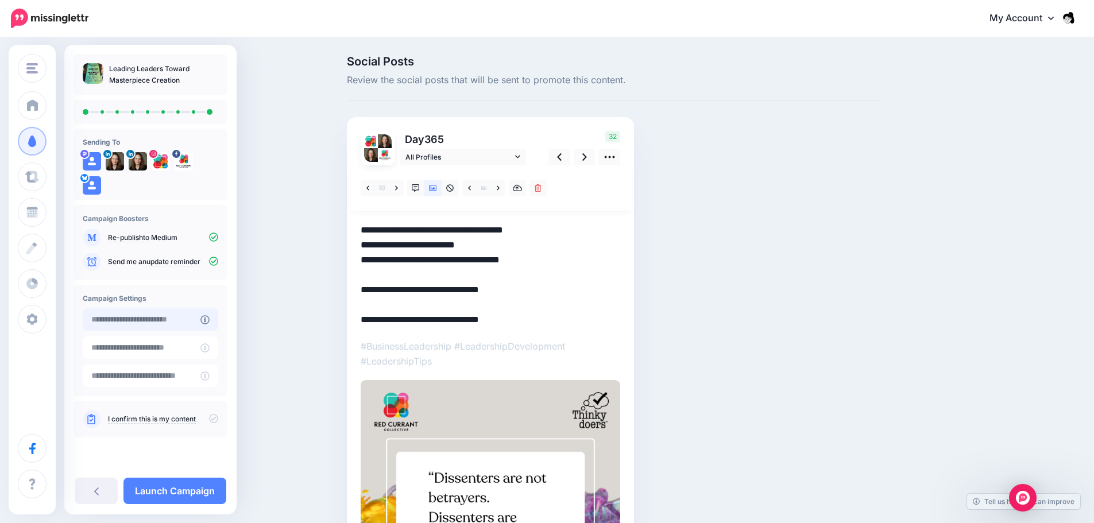
type input "**********"
click at [161, 325] on input "**********" at bounding box center [142, 319] width 118 height 22
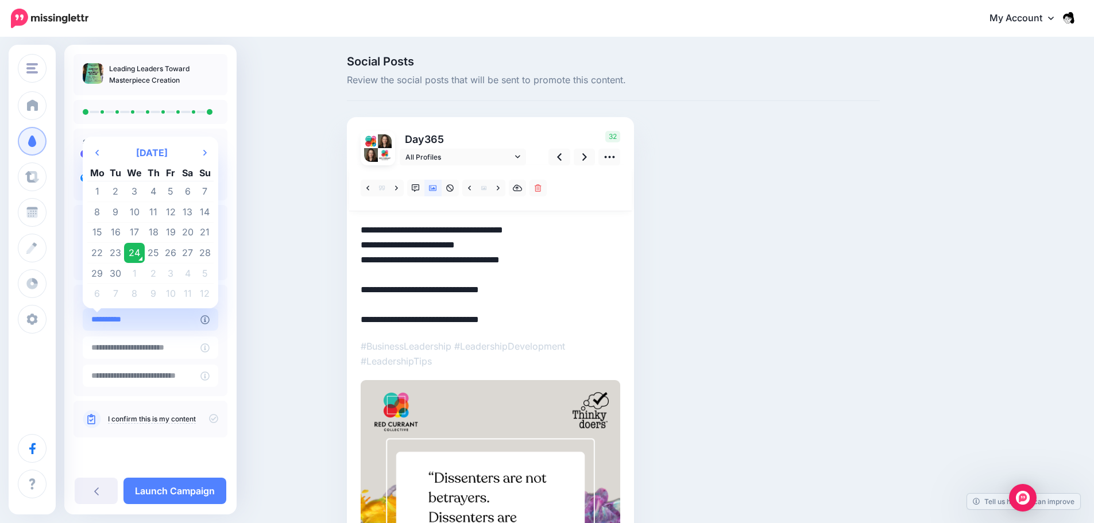
click at [161, 325] on input "**********" at bounding box center [142, 319] width 118 height 22
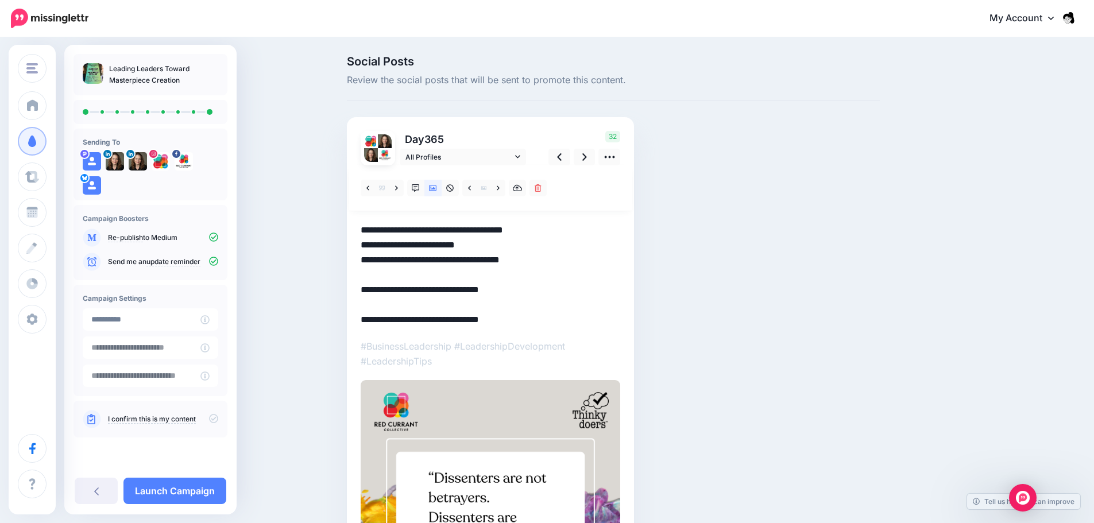
click at [301, 389] on div "Social Posts Review the social posts that will be sent to promote this content.…" at bounding box center [547, 403] width 1094 height 731
click at [183, 378] on input "text" at bounding box center [142, 376] width 118 height 22
type input "*"
type input "**********"
click at [276, 466] on div "Social Posts Review the social posts that will be sent to promote this content.…" at bounding box center [547, 403] width 1094 height 731
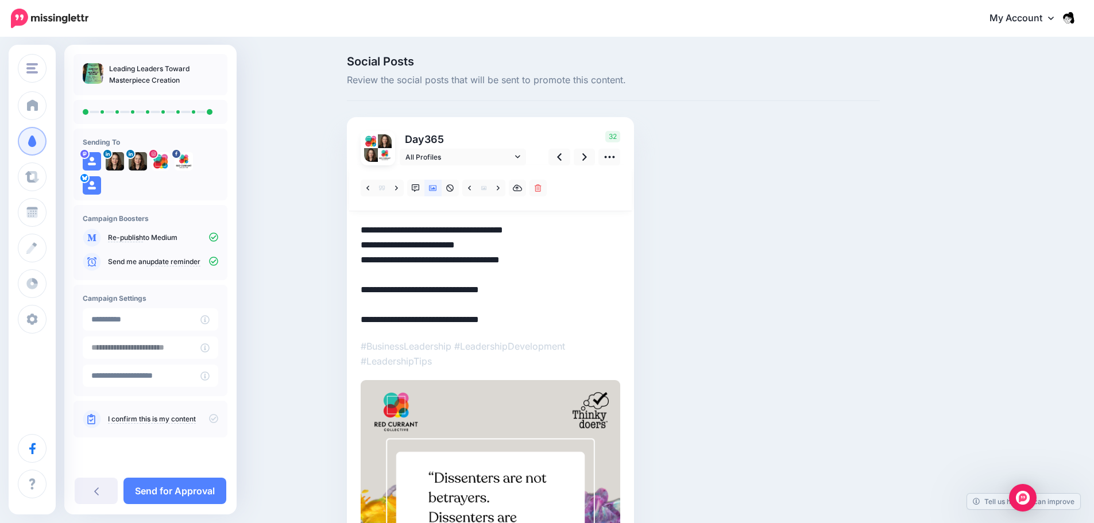
click at [211, 418] on icon at bounding box center [213, 418] width 9 height 9
click at [196, 493] on link "Send for Approval" at bounding box center [174, 491] width 103 height 26
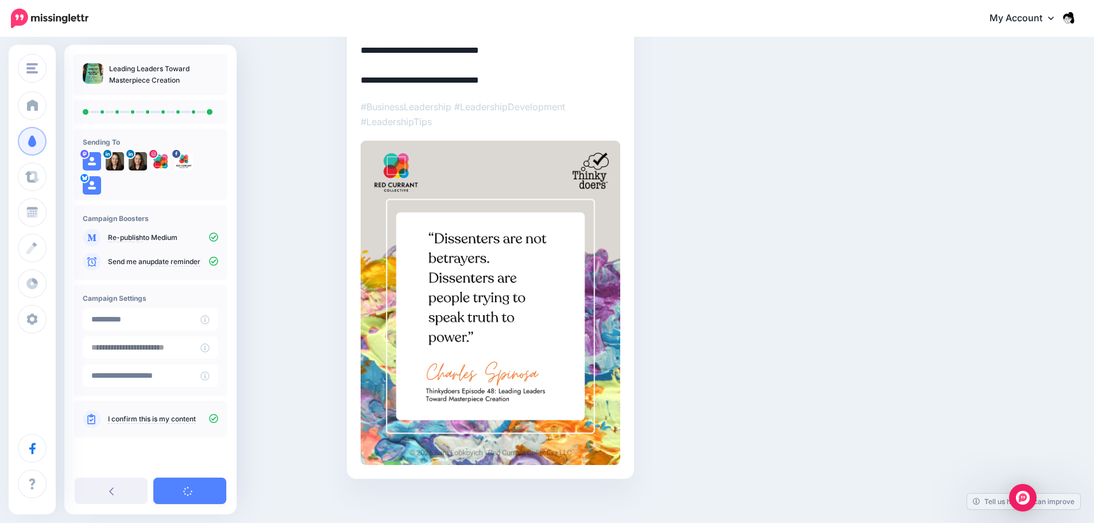
scroll to position [247, 0]
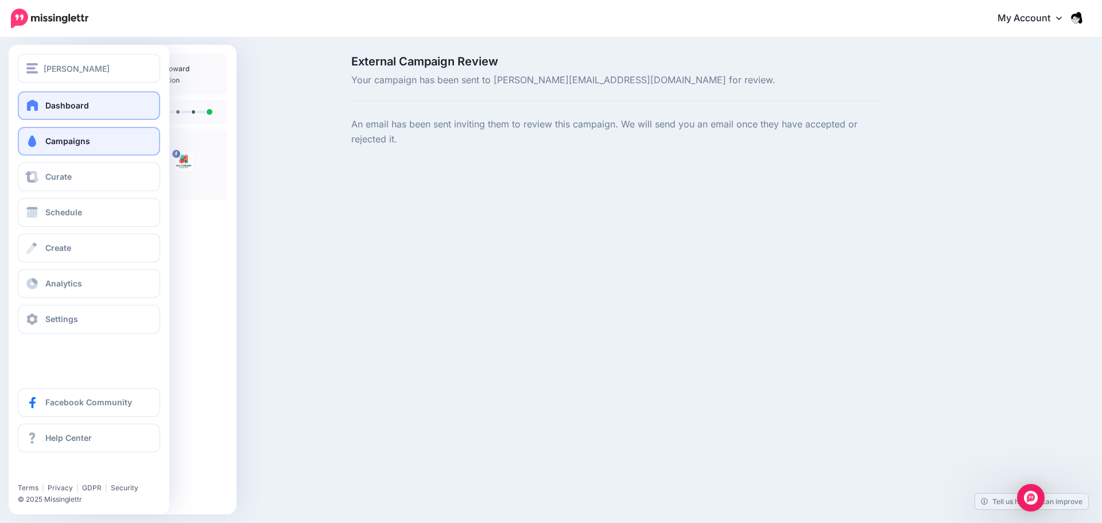
click at [39, 111] on link "Dashboard" at bounding box center [89, 105] width 142 height 29
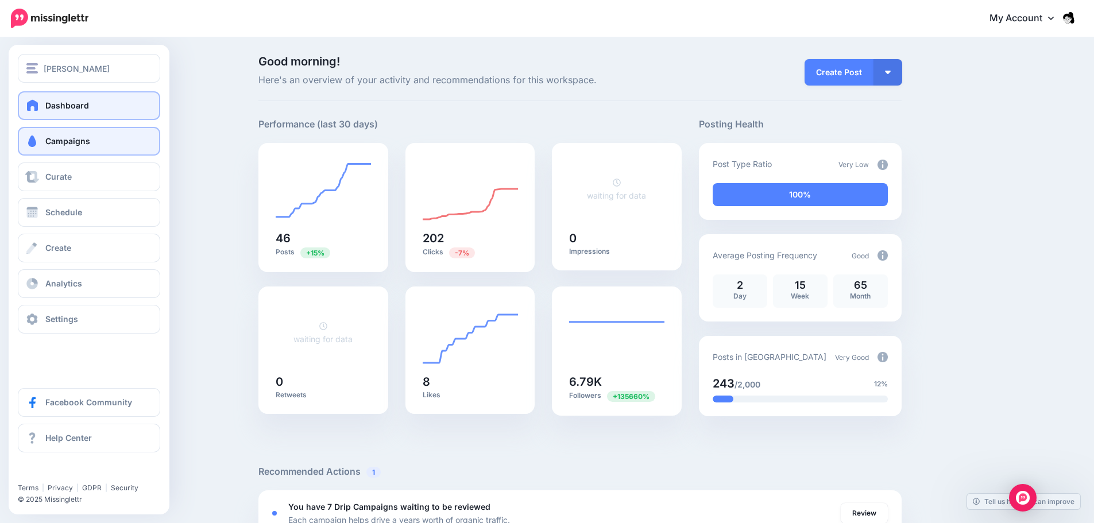
click at [52, 140] on span "Campaigns" at bounding box center [67, 141] width 45 height 10
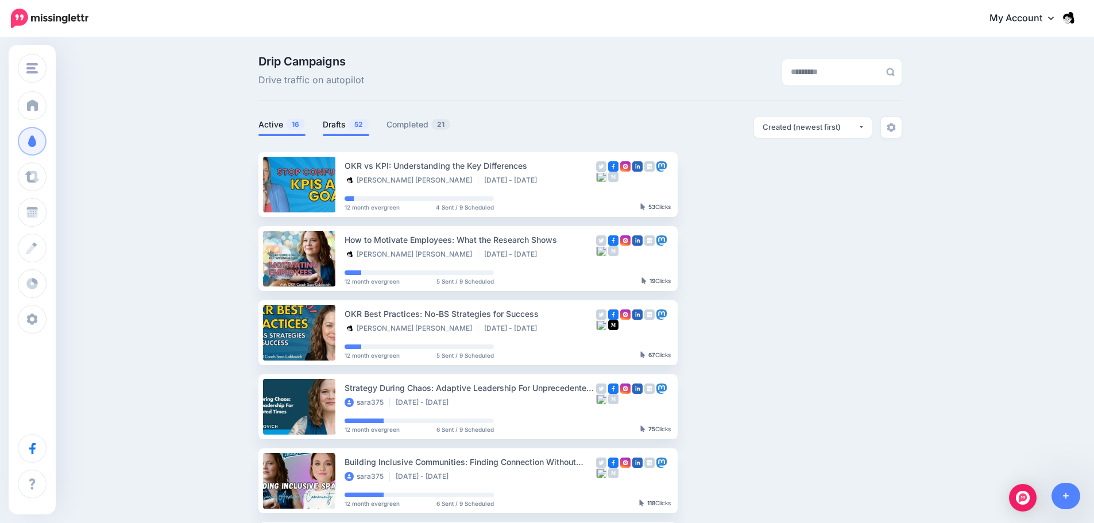
click at [343, 123] on link "Drafts 52" at bounding box center [346, 125] width 46 height 14
